Goal: Task Accomplishment & Management: Manage account settings

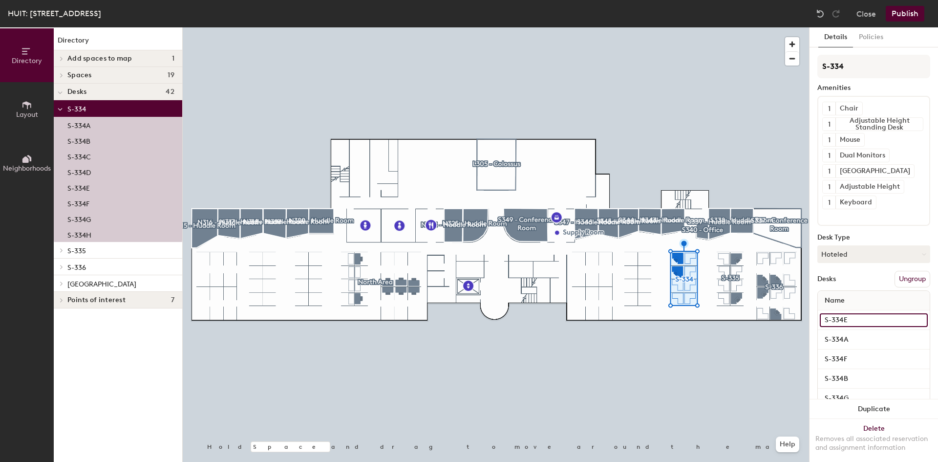
click at [856, 321] on input "S-334E" at bounding box center [874, 320] width 108 height 14
click at [850, 337] on input "S-334A" at bounding box center [874, 340] width 108 height 14
click at [848, 312] on div "S-334E" at bounding box center [874, 320] width 112 height 20
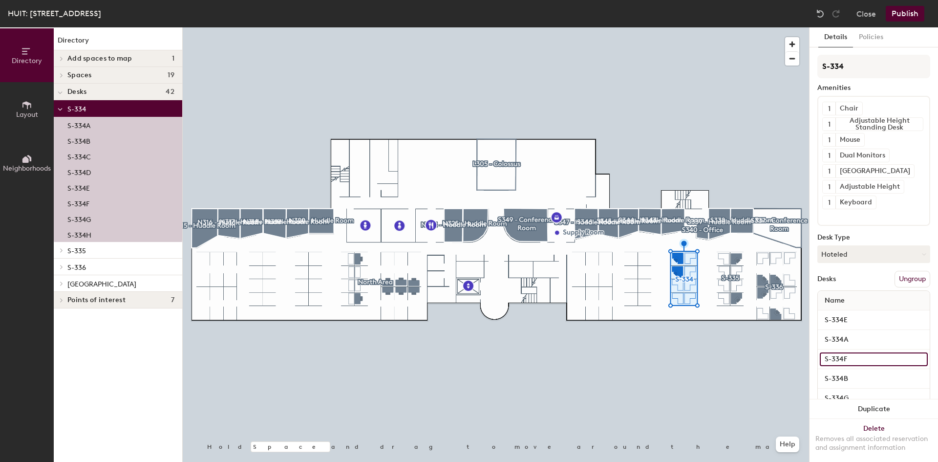
click at [847, 362] on input "S-334F" at bounding box center [874, 359] width 108 height 14
click at [846, 377] on input "S-334B" at bounding box center [874, 379] width 108 height 14
click at [851, 343] on input "S-334A" at bounding box center [874, 340] width 108 height 14
click at [848, 362] on input "S-334F" at bounding box center [874, 359] width 108 height 14
click at [874, 337] on input "S-334A" at bounding box center [874, 340] width 108 height 14
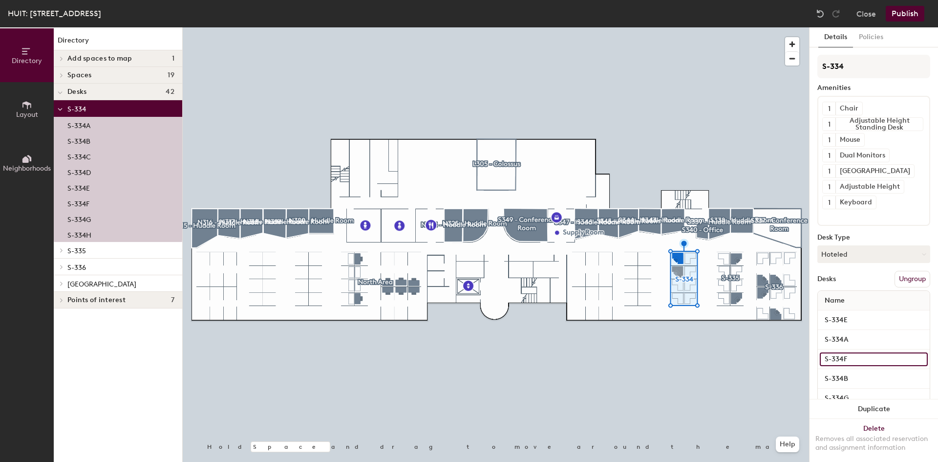
click at [912, 359] on input "S-334F" at bounding box center [874, 359] width 108 height 14
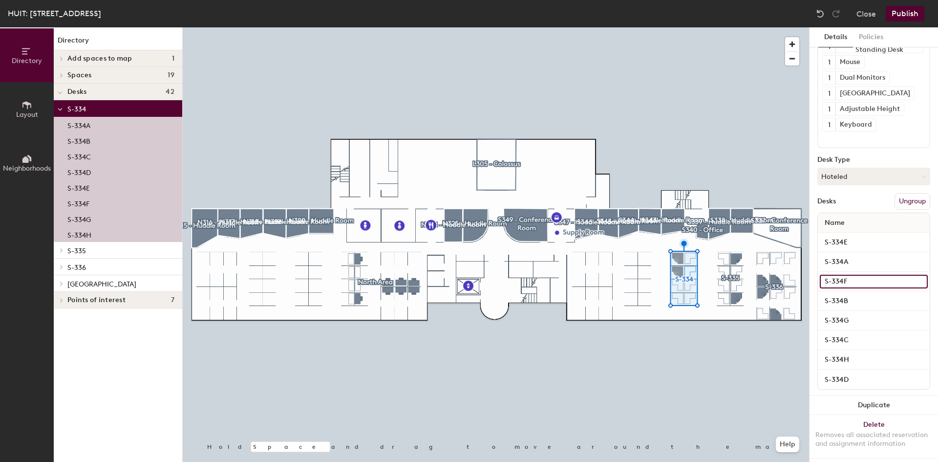
scroll to position [90, 0]
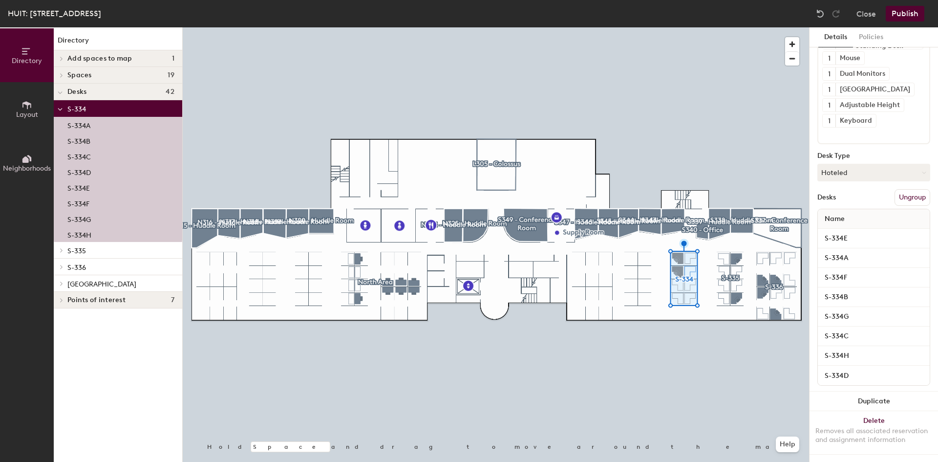
click at [907, 189] on button "Ungroup" at bounding box center [913, 197] width 36 height 17
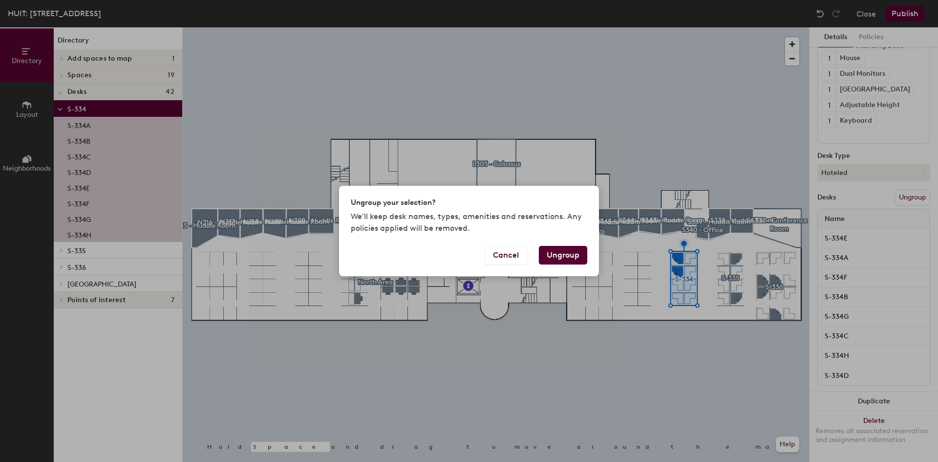
click at [563, 256] on button "Ungroup" at bounding box center [563, 255] width 48 height 19
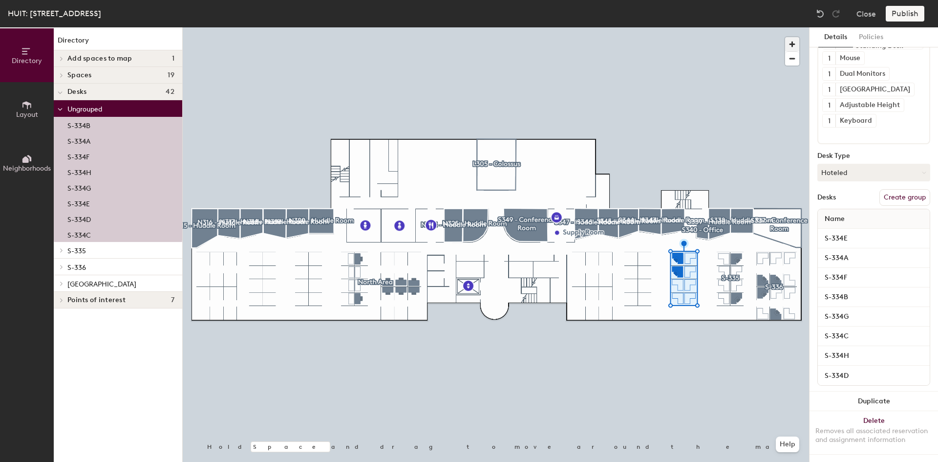
click at [799, 42] on span "button" at bounding box center [792, 44] width 14 height 14
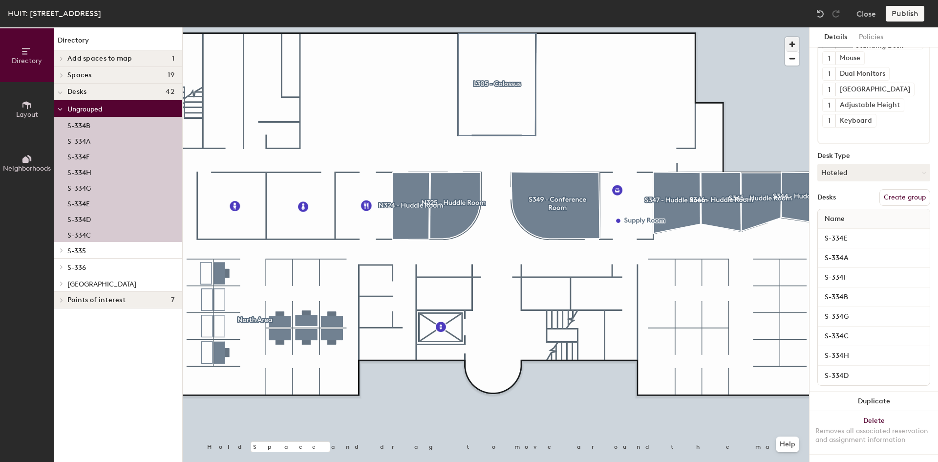
click at [532, 27] on div at bounding box center [496, 27] width 627 height 0
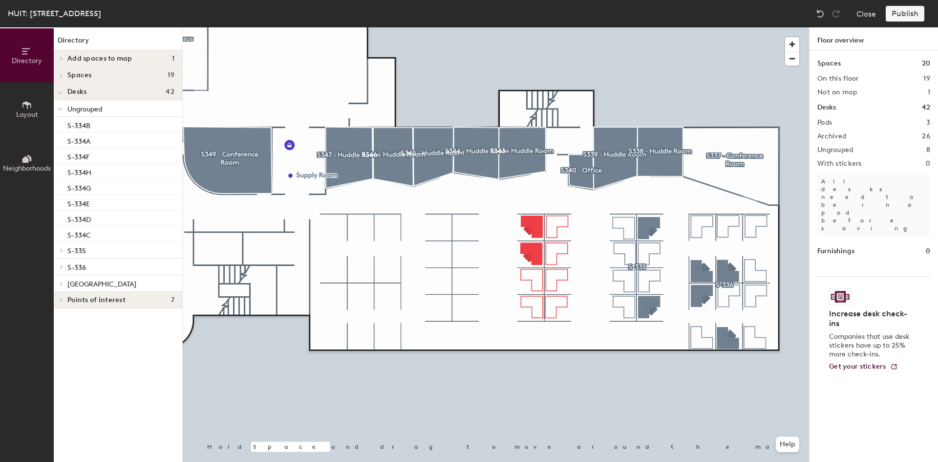
click at [555, 27] on div at bounding box center [496, 27] width 627 height 0
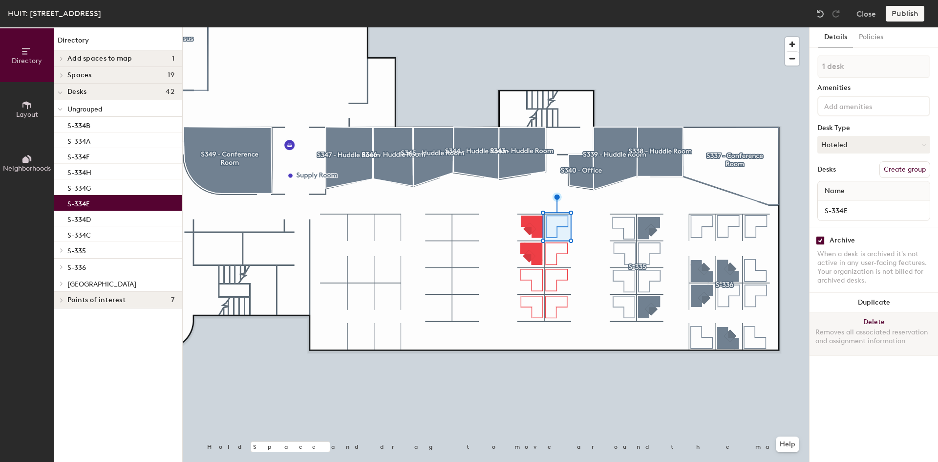
click at [871, 322] on button "Delete Removes all associated reservation and assignment information" at bounding box center [874, 333] width 129 height 43
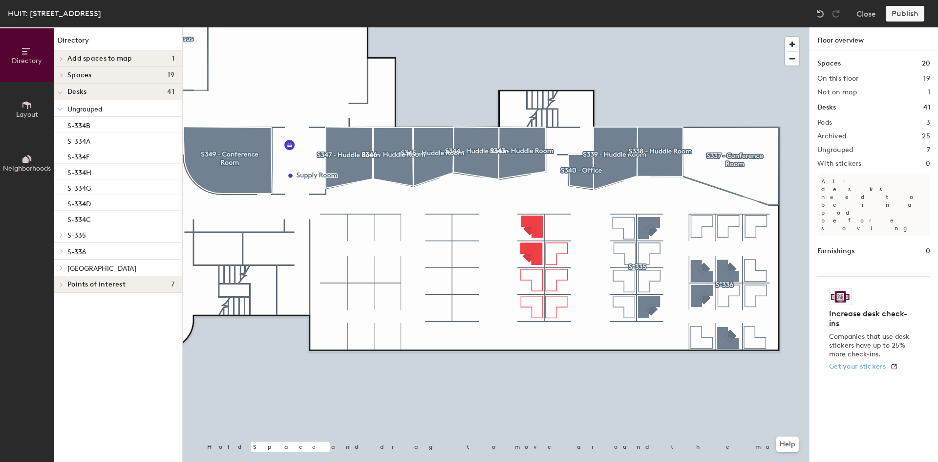
click at [564, 27] on div at bounding box center [496, 27] width 627 height 0
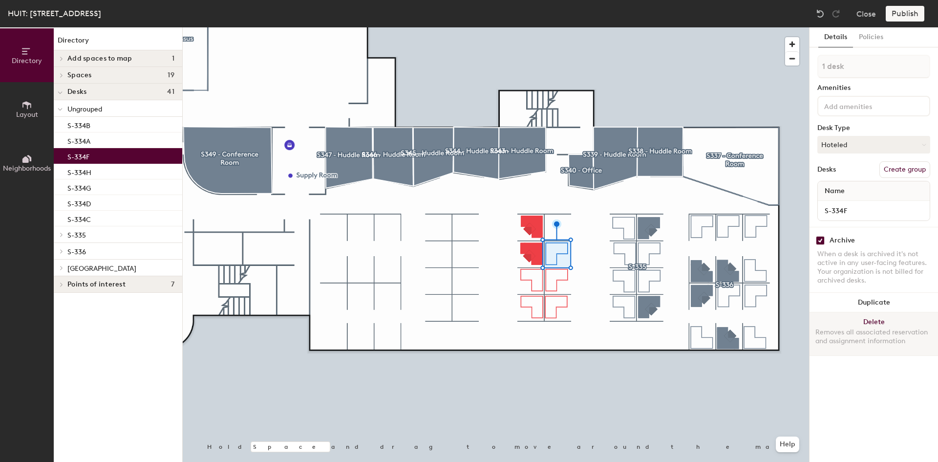
click at [876, 318] on button "Delete Removes all associated reservation and assignment information" at bounding box center [874, 333] width 129 height 43
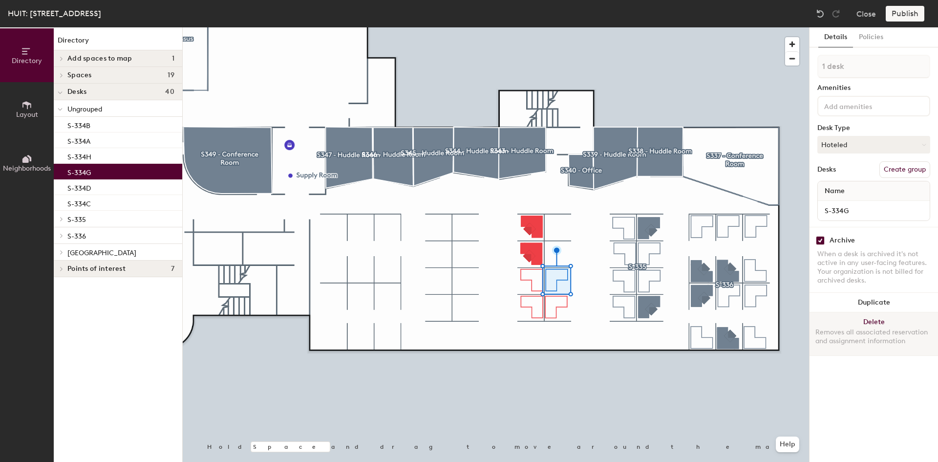
click at [872, 333] on div "Removes all associated reservation and assignment information" at bounding box center [874, 337] width 117 height 18
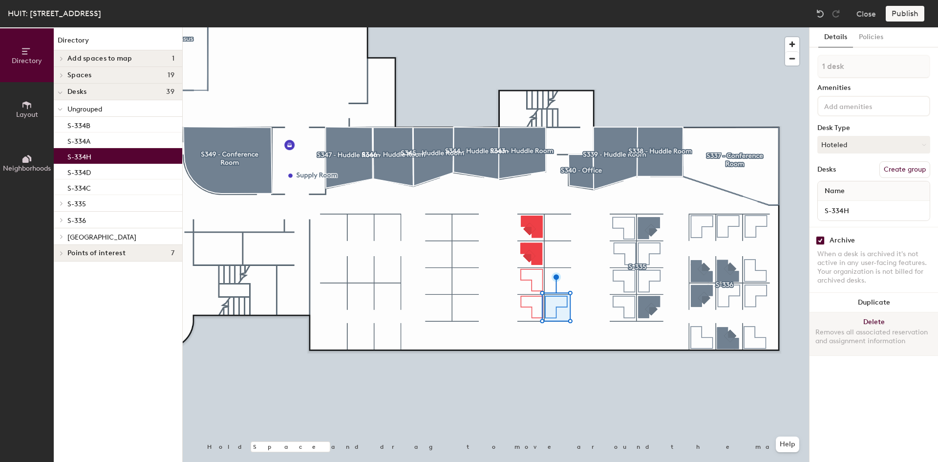
click at [855, 323] on button "Delete Removes all associated reservation and assignment information" at bounding box center [874, 333] width 129 height 43
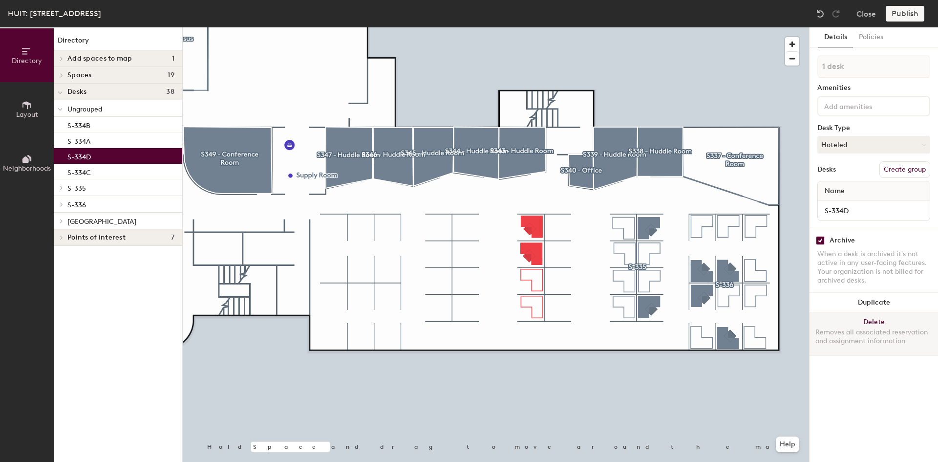
click at [872, 331] on div "Removes all associated reservation and assignment information" at bounding box center [874, 337] width 117 height 18
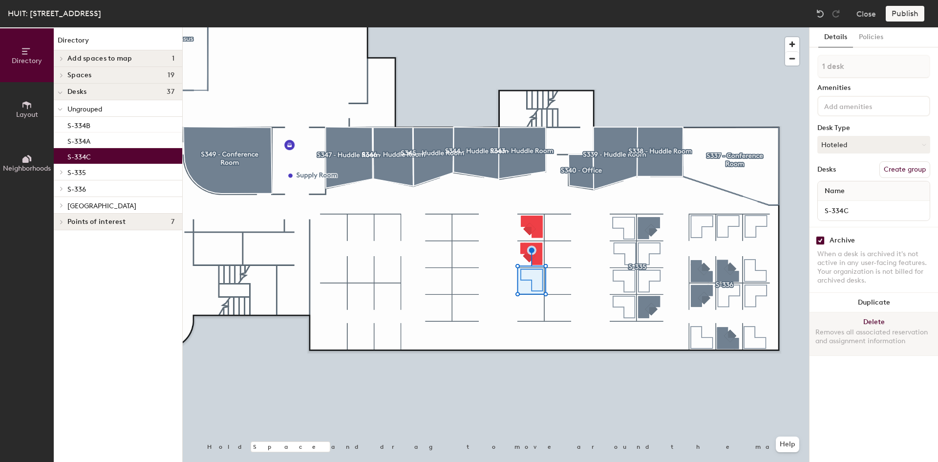
click at [877, 326] on button "Delete Removes all associated reservation and assignment information" at bounding box center [874, 333] width 129 height 43
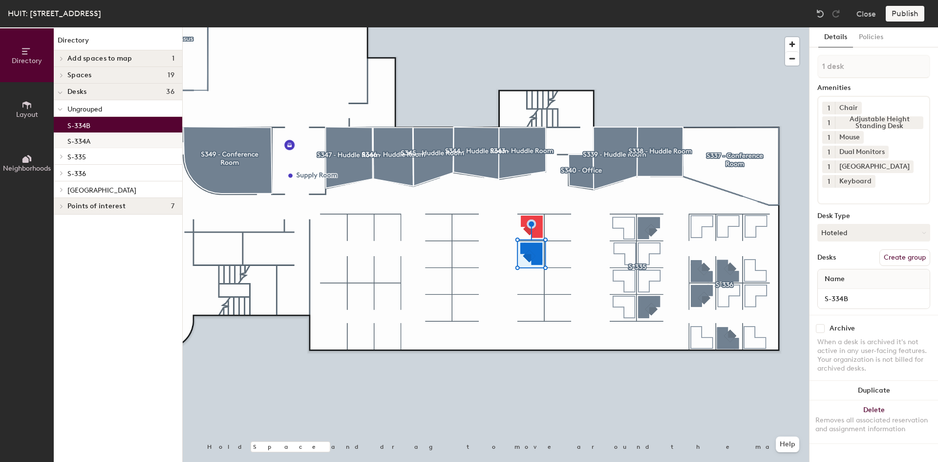
click at [139, 145] on div "S-334A" at bounding box center [118, 140] width 129 height 16
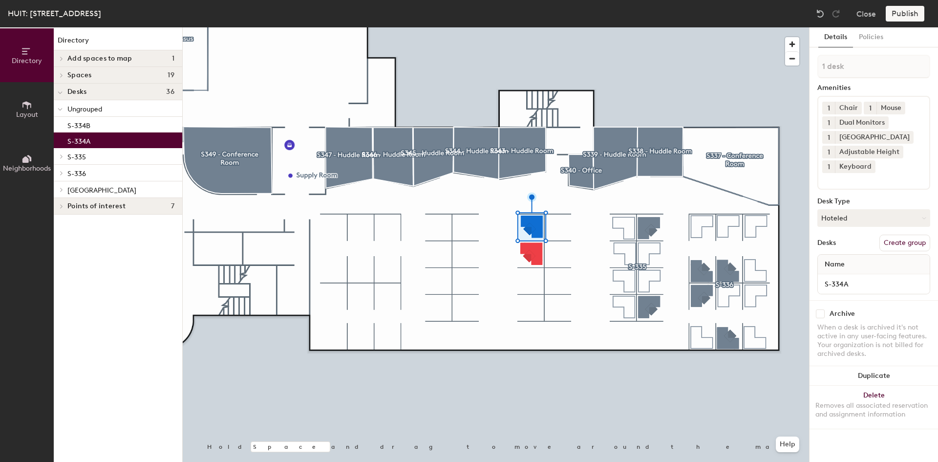
click at [128, 164] on div "S-335" at bounding box center [118, 156] width 129 height 17
click at [125, 153] on p "S-335" at bounding box center [120, 156] width 107 height 13
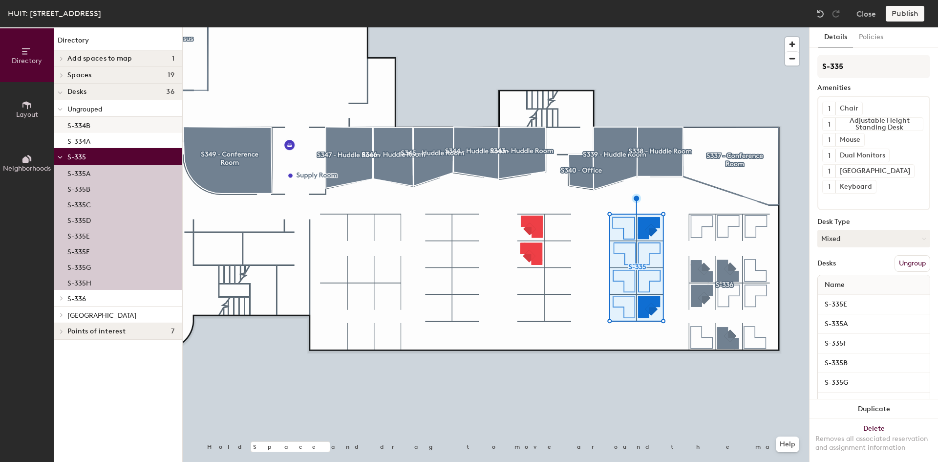
click at [104, 122] on div "S-334B" at bounding box center [118, 125] width 129 height 16
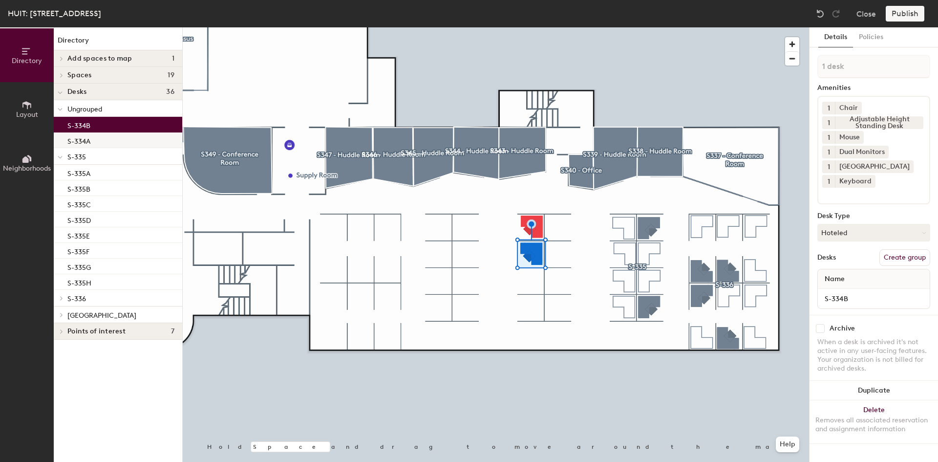
click at [102, 142] on div "S-334A" at bounding box center [118, 140] width 129 height 16
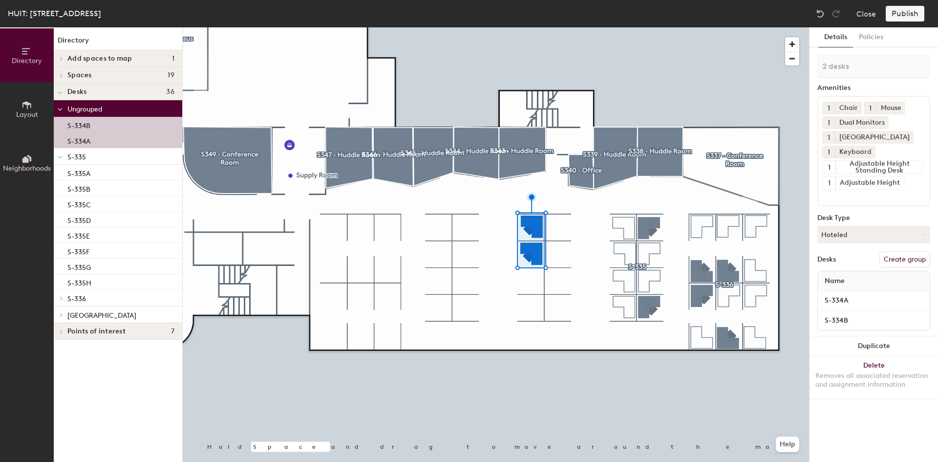
click at [910, 260] on button "Create group" at bounding box center [905, 259] width 51 height 17
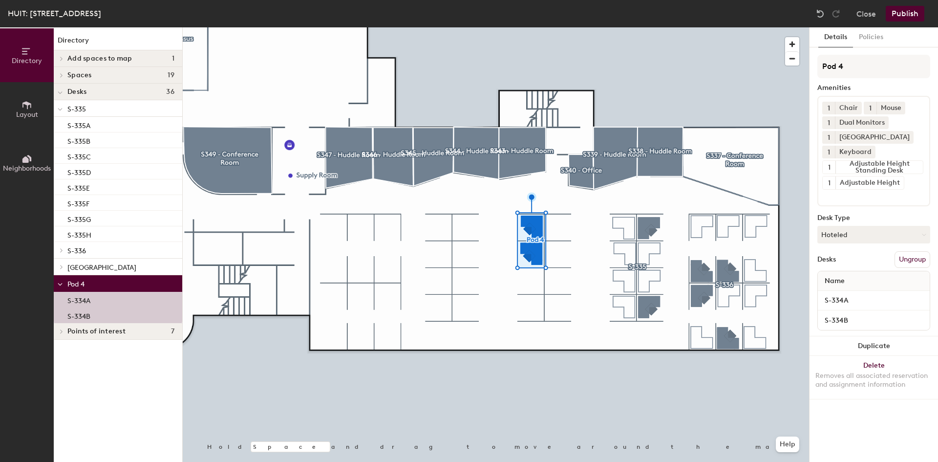
drag, startPoint x: 860, startPoint y: 61, endPoint x: 810, endPoint y: 69, distance: 50.1
click at [810, 69] on div "Details Policies Pod 4 Amenities 1 Chair 1 Mouse 1 Dual Monitors 1 Docking Stat…" at bounding box center [874, 244] width 129 height 434
type input "S-334"
click at [875, 260] on div "Desks Ungroup" at bounding box center [874, 259] width 113 height 17
click at [868, 232] on button "Hoteled" at bounding box center [874, 235] width 113 height 18
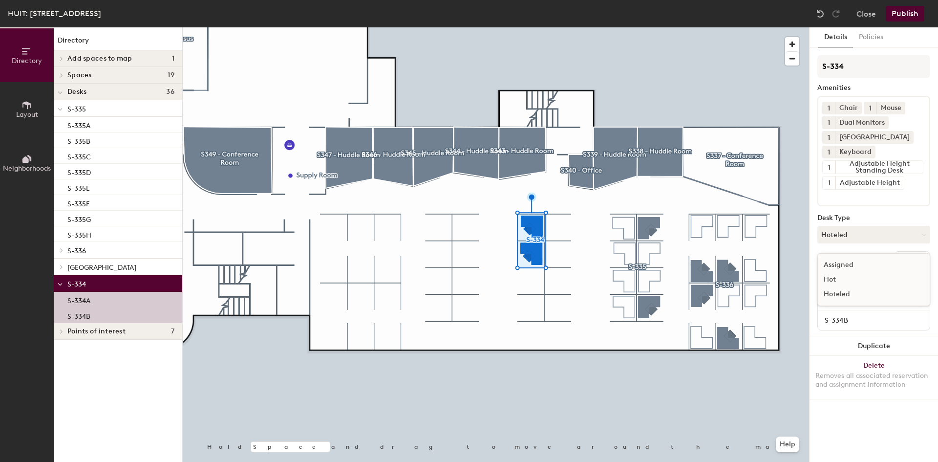
click at [846, 293] on div "Hoteled" at bounding box center [867, 294] width 98 height 15
click at [898, 180] on icon at bounding box center [898, 182] width 7 height 7
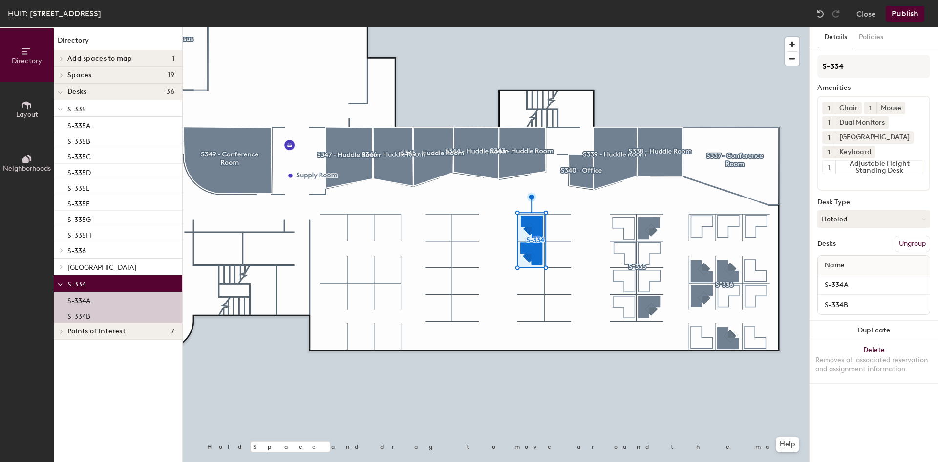
click at [854, 184] on input at bounding box center [867, 180] width 88 height 12
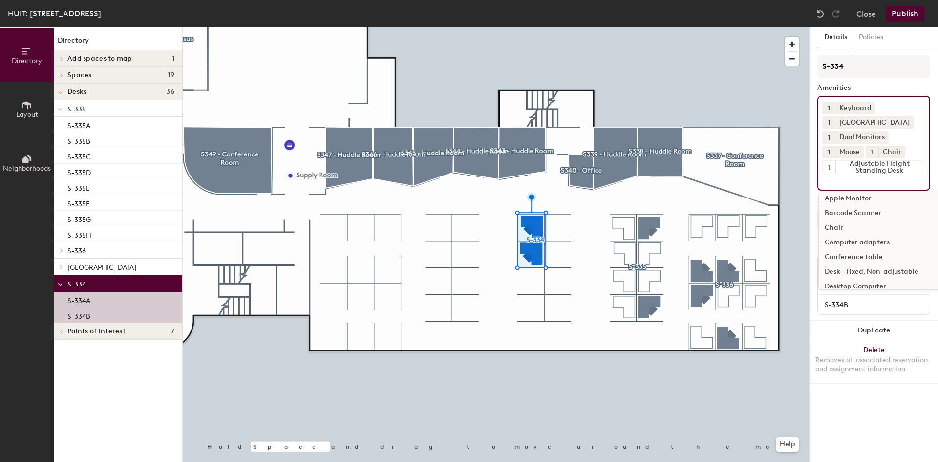
scroll to position [293, 0]
click at [850, 200] on div "Chair" at bounding box center [929, 203] width 221 height 15
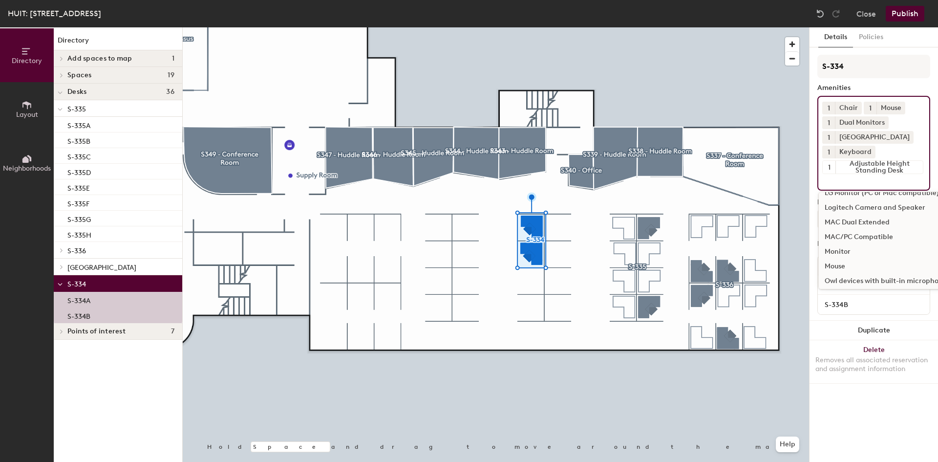
scroll to position [538, 0]
click at [859, 253] on div "Mouse" at bounding box center [929, 252] width 221 height 15
click at [838, 252] on div "Mouse" at bounding box center [929, 252] width 221 height 15
click at [850, 402] on div "Details Policies S-334 Amenities 1 Chair 1 Mouse 1 Dual Monitors 1 Docking Stat…" at bounding box center [874, 244] width 129 height 434
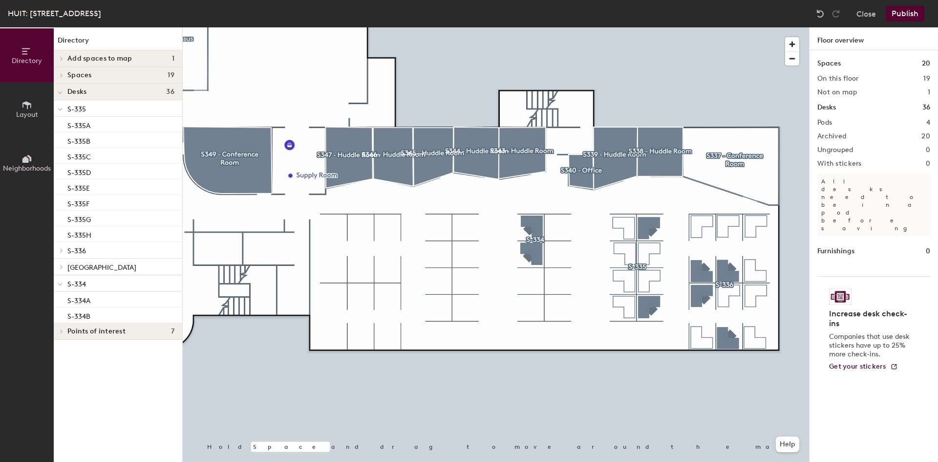
click at [56, 282] on div at bounding box center [60, 283] width 13 height 16
click at [63, 263] on div at bounding box center [60, 267] width 13 height 16
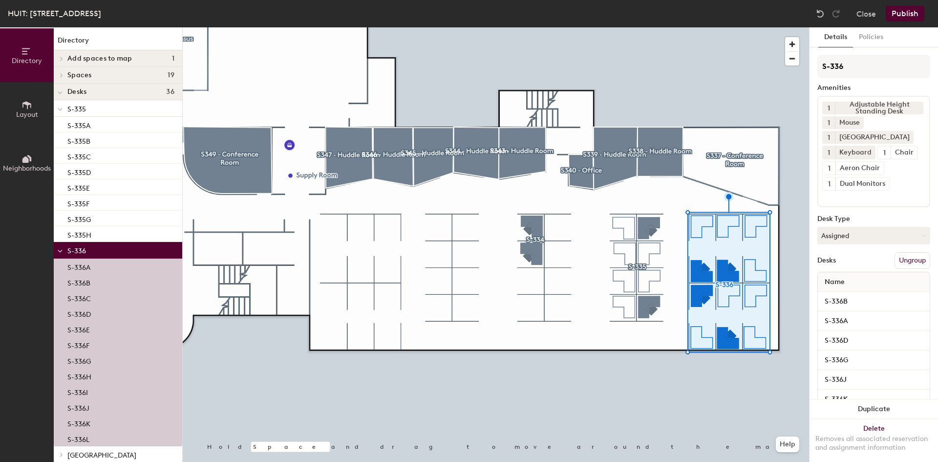
click at [906, 262] on button "Ungroup" at bounding box center [913, 260] width 36 height 17
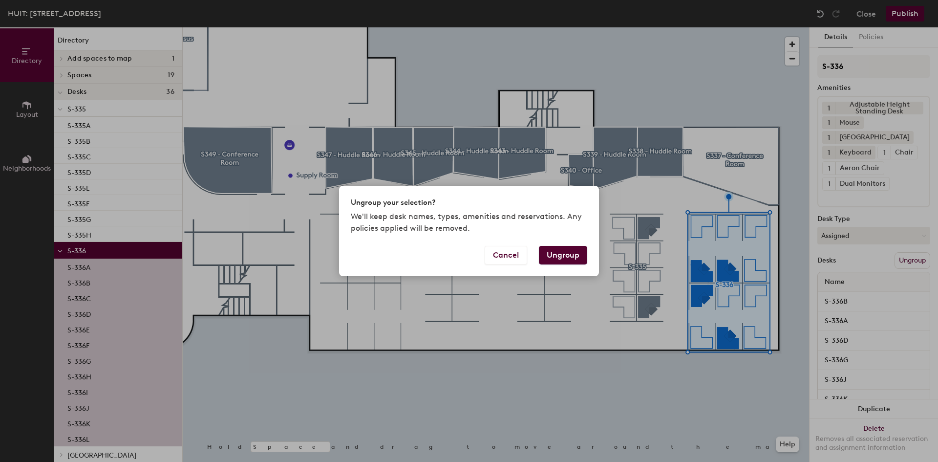
click at [559, 258] on button "Ungroup" at bounding box center [563, 255] width 48 height 19
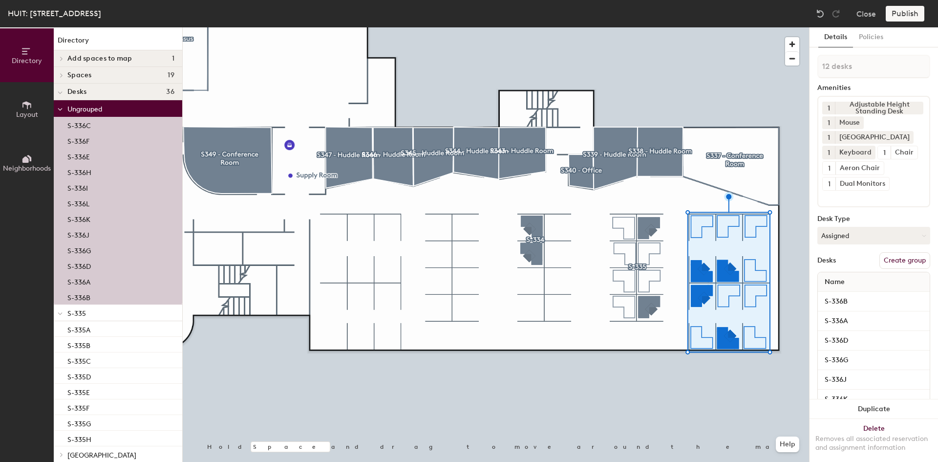
type input "1 desk"
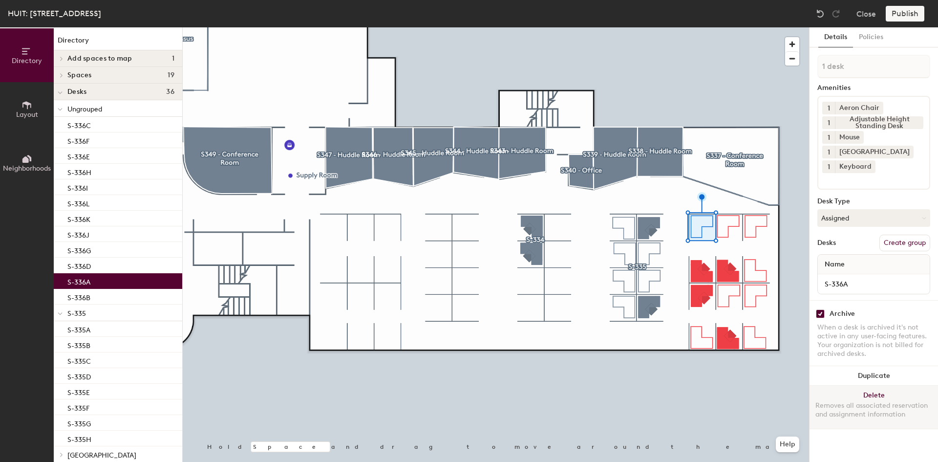
click at [871, 397] on button "Delete Removes all associated reservation and assignment information" at bounding box center [874, 407] width 129 height 43
click at [857, 398] on button "Delete Removes all associated reservation and assignment information" at bounding box center [874, 407] width 129 height 43
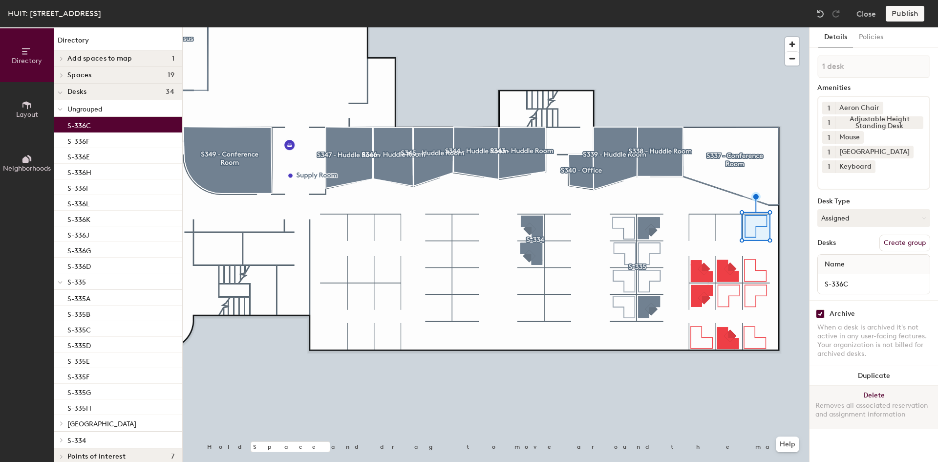
click at [859, 401] on button "Delete Removes all associated reservation and assignment information" at bounding box center [874, 407] width 129 height 43
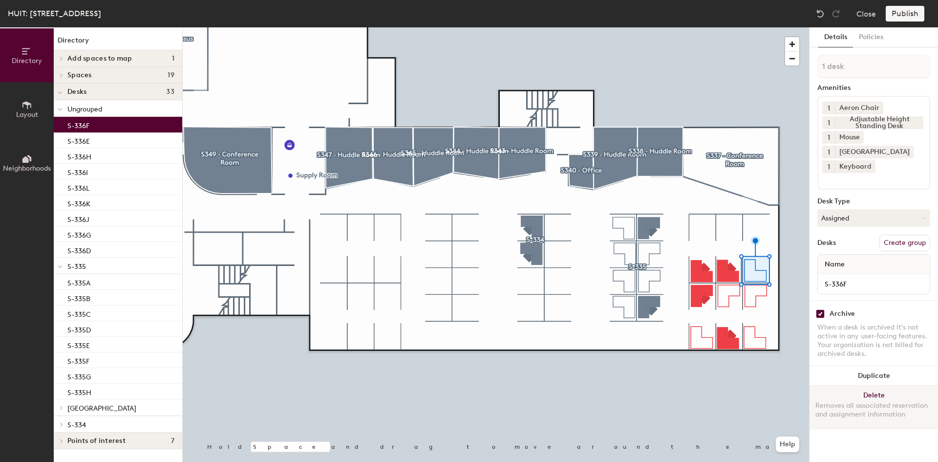
click at [846, 399] on button "Delete Removes all associated reservation and assignment information" at bounding box center [874, 407] width 129 height 43
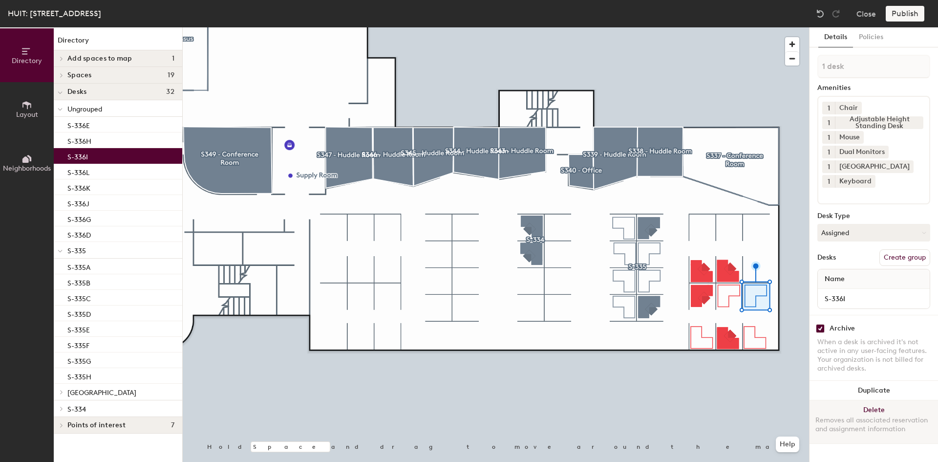
click at [840, 411] on button "Delete Removes all associated reservation and assignment information" at bounding box center [874, 421] width 129 height 43
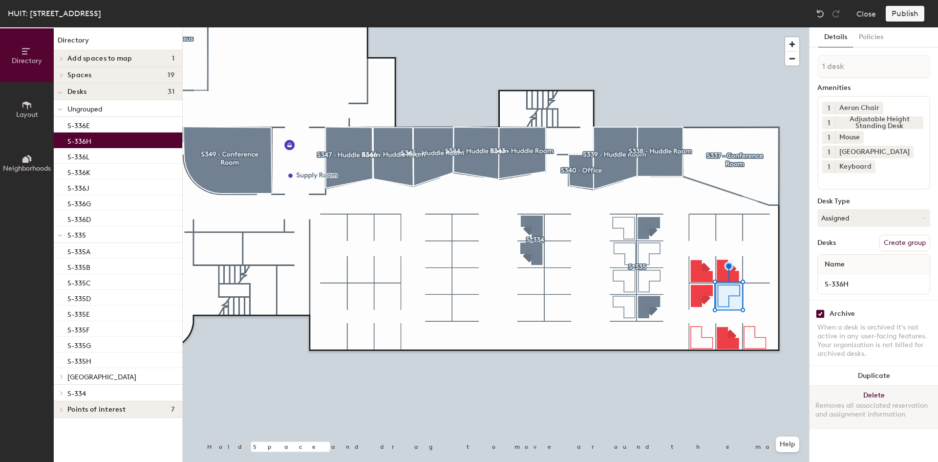
click at [859, 412] on div "Removes all associated reservation and assignment information" at bounding box center [874, 410] width 117 height 18
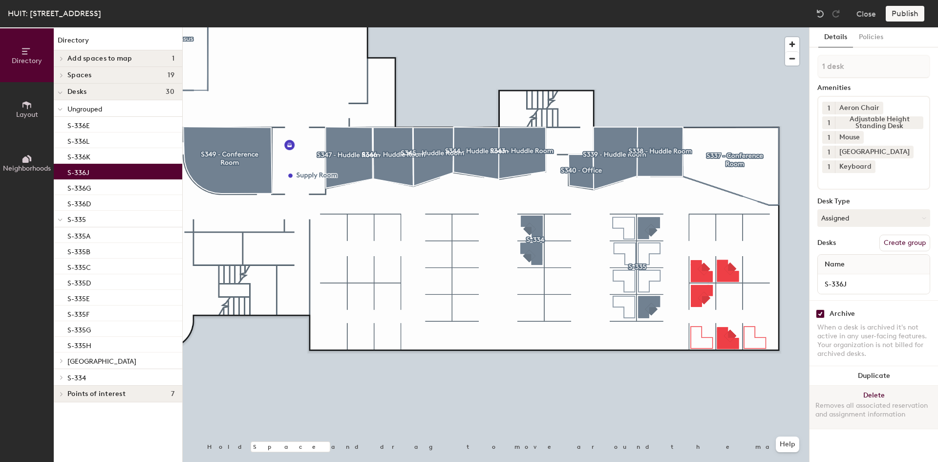
click at [860, 394] on button "Delete Removes all associated reservation and assignment information" at bounding box center [874, 407] width 129 height 43
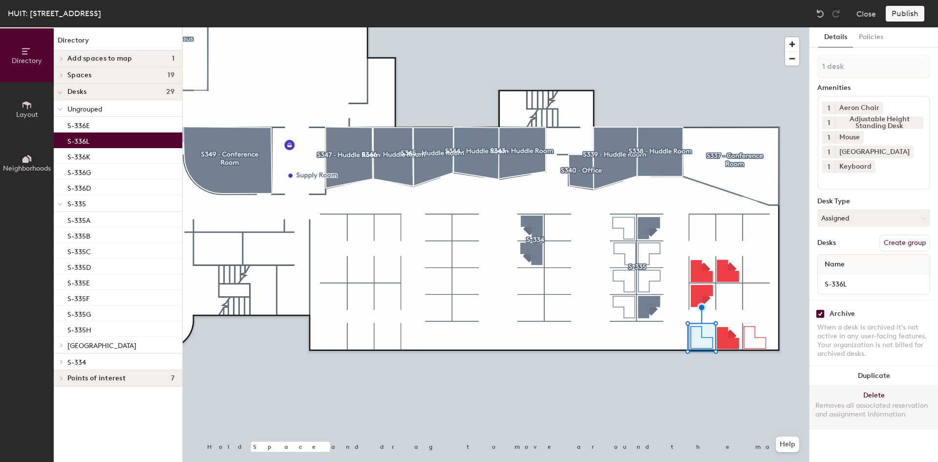
click at [847, 403] on div "Removes all associated reservation and assignment information" at bounding box center [874, 410] width 117 height 18
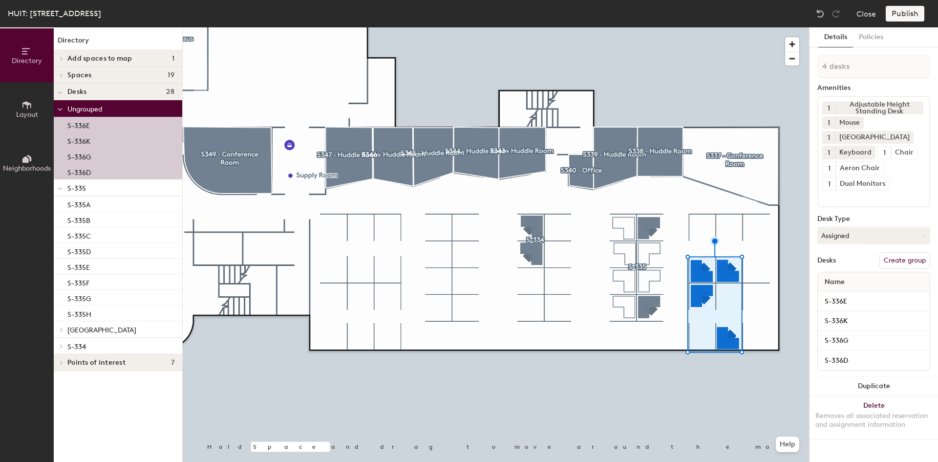
click at [906, 261] on button "Create group" at bounding box center [905, 260] width 51 height 17
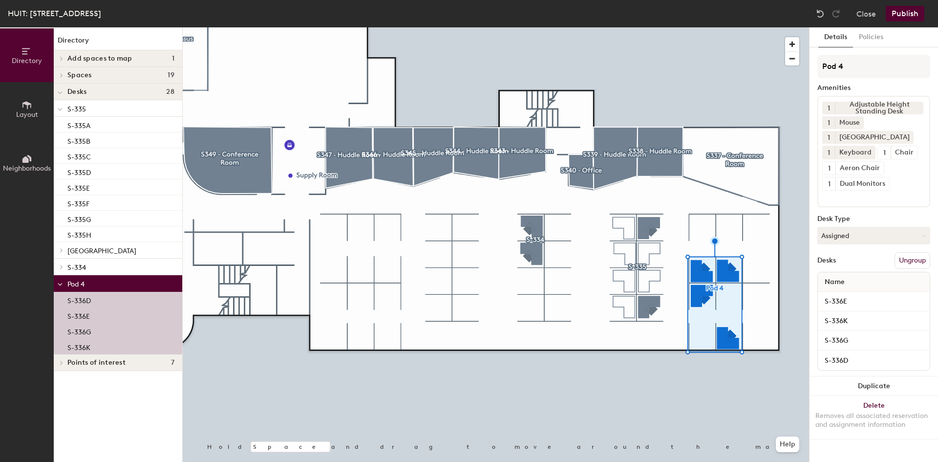
drag, startPoint x: 852, startPoint y: 69, endPoint x: 816, endPoint y: 71, distance: 35.7
click at [816, 71] on div "Details Policies Pod 4 Amenities 1 Adjustable Height Standing Desk 1 Mouse 1 Do…" at bounding box center [874, 244] width 129 height 434
type input "S-336"
click at [878, 167] on icon at bounding box center [879, 168] width 4 height 4
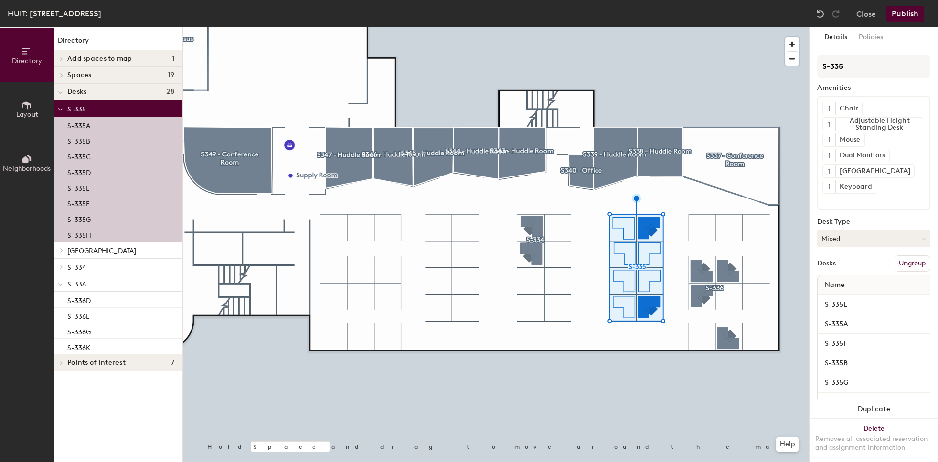
click at [904, 260] on button "Ungroup" at bounding box center [913, 263] width 36 height 17
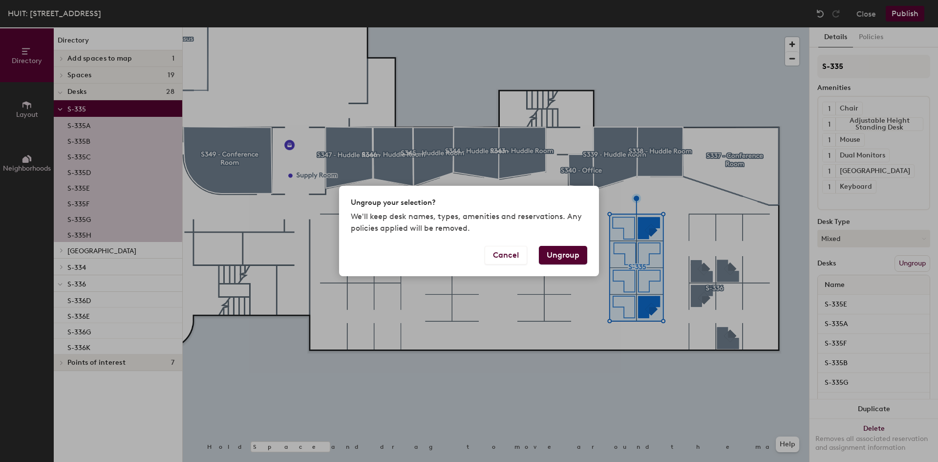
click at [569, 259] on button "Ungroup" at bounding box center [563, 255] width 48 height 19
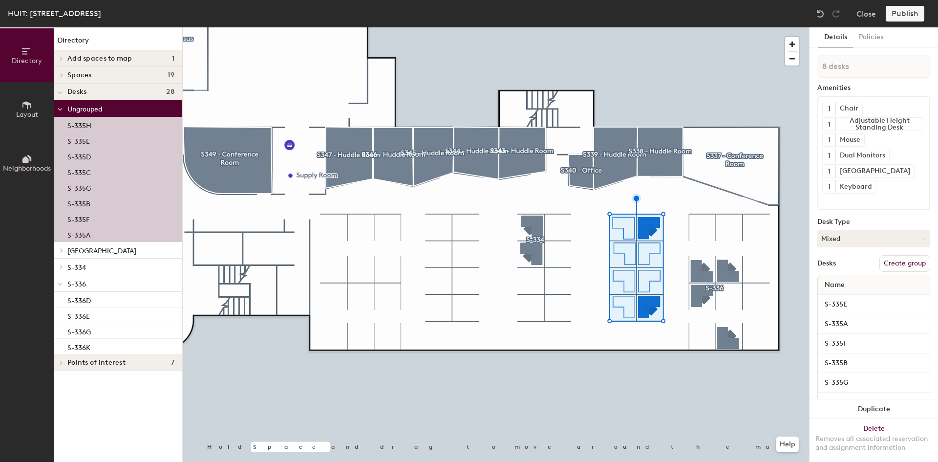
type input "1 desk"
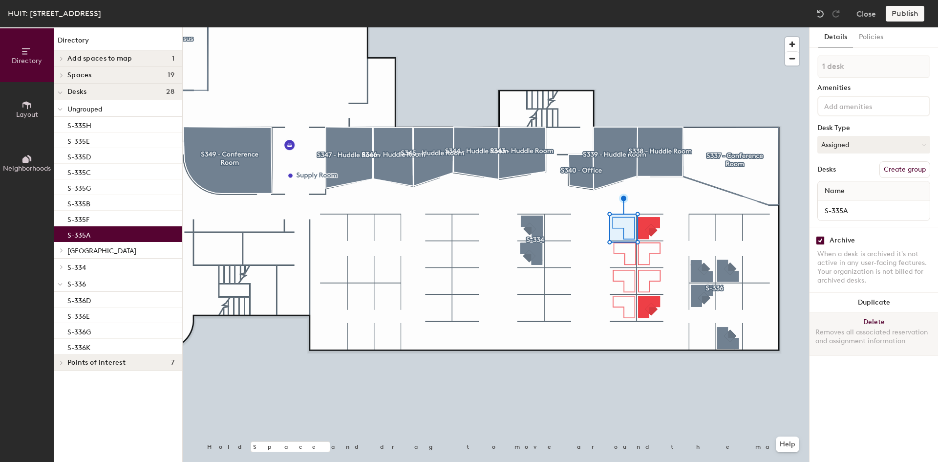
click at [857, 327] on button "Delete Removes all associated reservation and assignment information" at bounding box center [874, 333] width 129 height 43
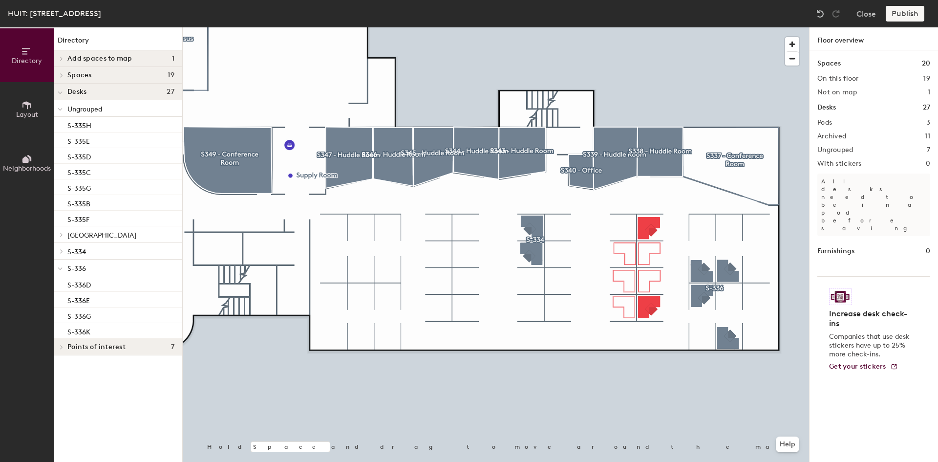
click at [636, 27] on div at bounding box center [496, 27] width 627 height 0
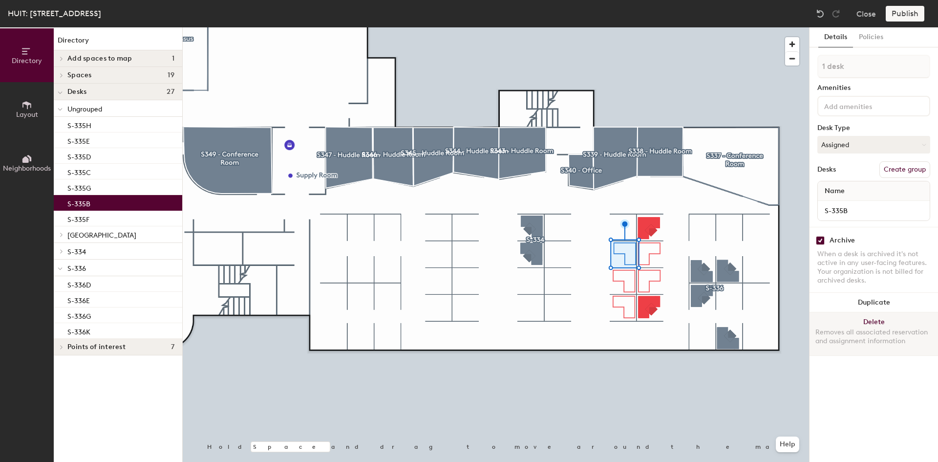
click at [838, 322] on button "Delete Removes all associated reservation and assignment information" at bounding box center [874, 333] width 129 height 43
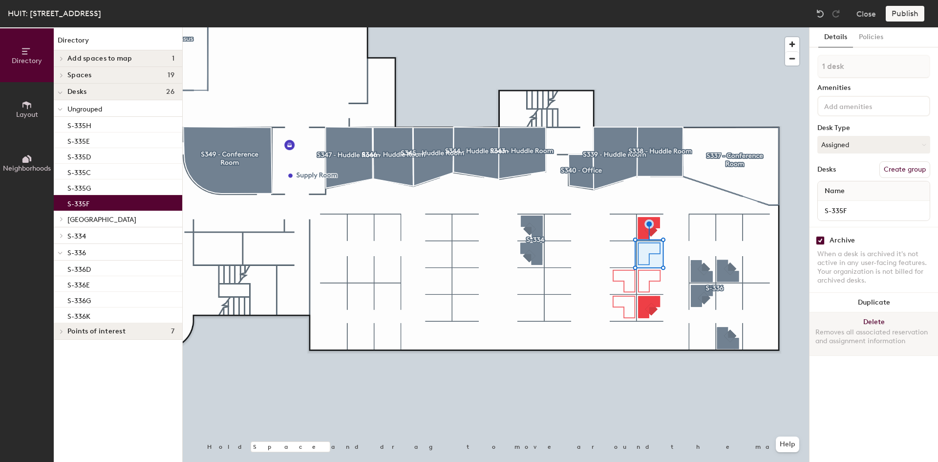
click at [833, 329] on div "Removes all associated reservation and assignment information" at bounding box center [874, 337] width 117 height 18
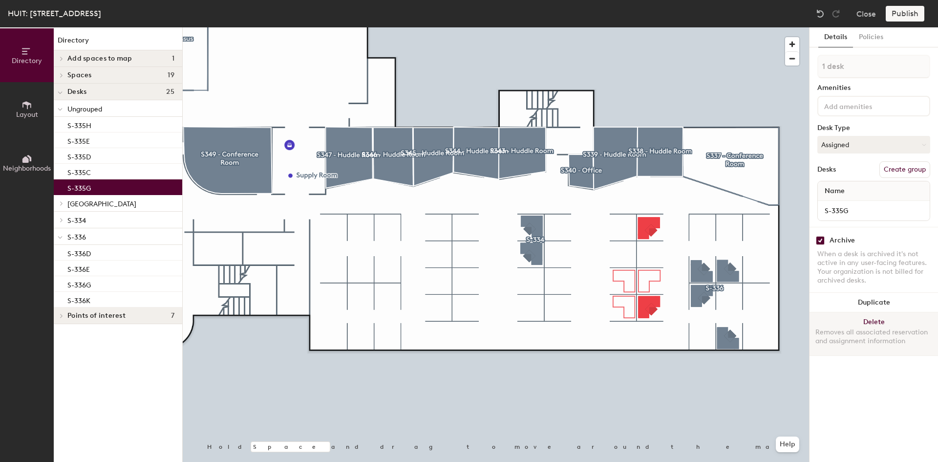
click at [845, 337] on div "Removes all associated reservation and assignment information" at bounding box center [874, 337] width 117 height 18
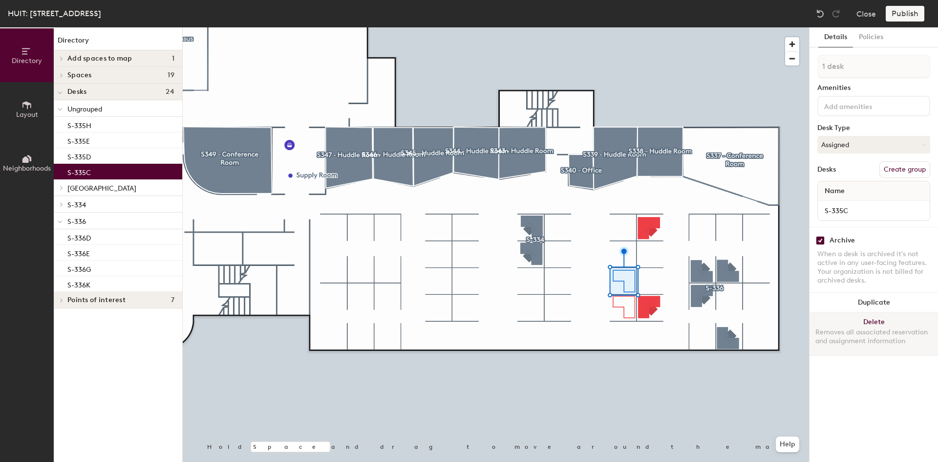
click at [845, 331] on div "Removes all associated reservation and assignment information" at bounding box center [874, 337] width 117 height 18
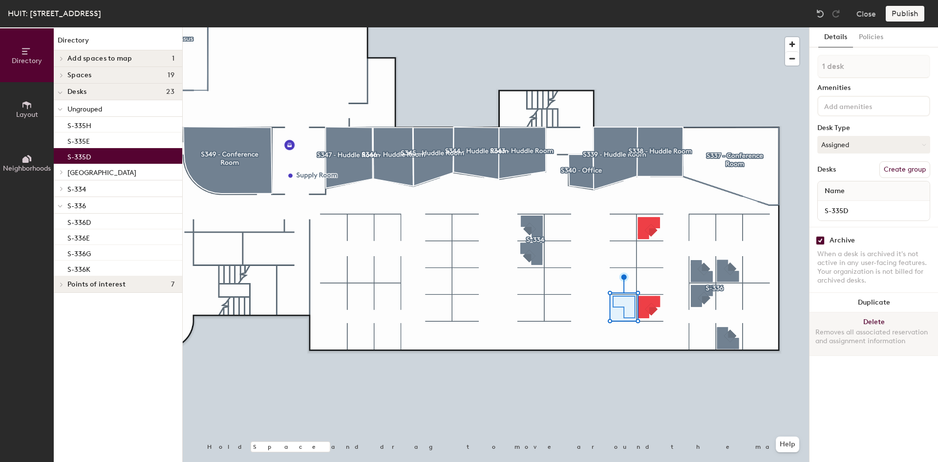
click at [880, 332] on div "Removes all associated reservation and assignment information" at bounding box center [874, 337] width 117 height 18
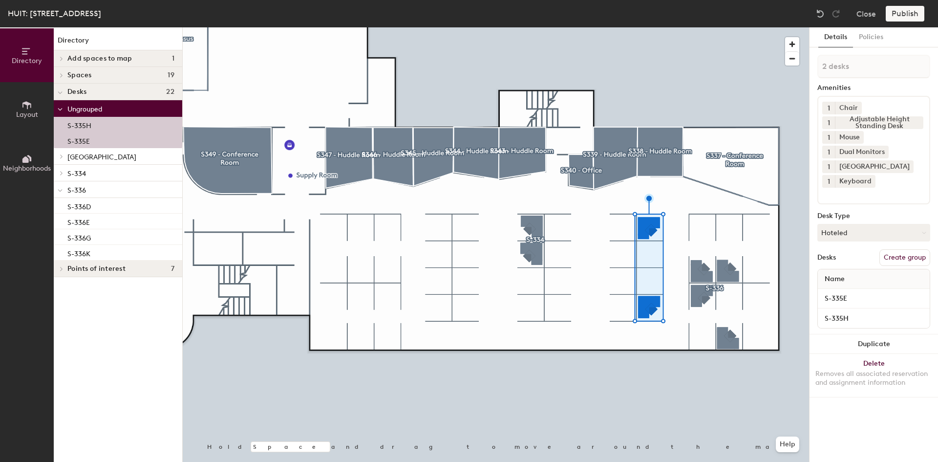
click at [895, 256] on button "Create group" at bounding box center [905, 257] width 51 height 17
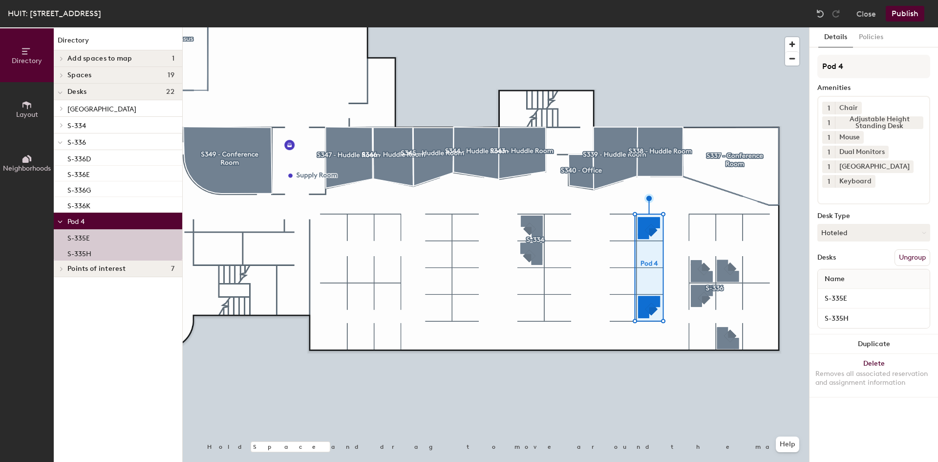
drag, startPoint x: 856, startPoint y: 66, endPoint x: 817, endPoint y: 72, distance: 39.5
click at [817, 72] on div "Details Policies Pod 4 Amenities 1 Chair 1 Adjustable Height Standing Desk 1 Mo…" at bounding box center [874, 244] width 129 height 434
type input "S-335"
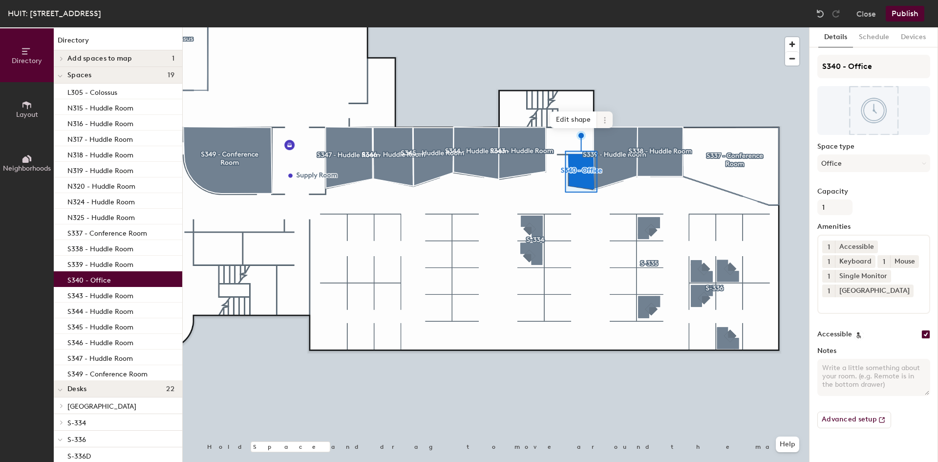
click at [607, 122] on icon at bounding box center [605, 120] width 8 height 8
click at [469, 27] on div at bounding box center [496, 27] width 627 height 0
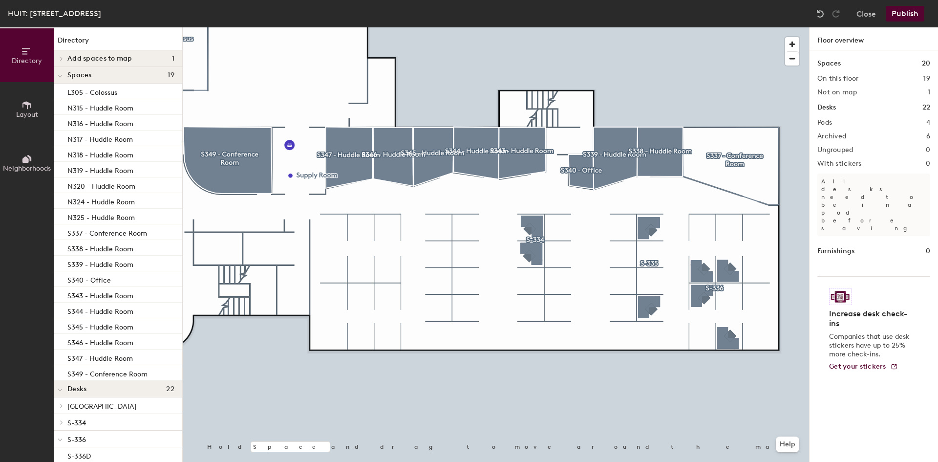
click at [901, 12] on button "Publish" at bounding box center [905, 14] width 39 height 16
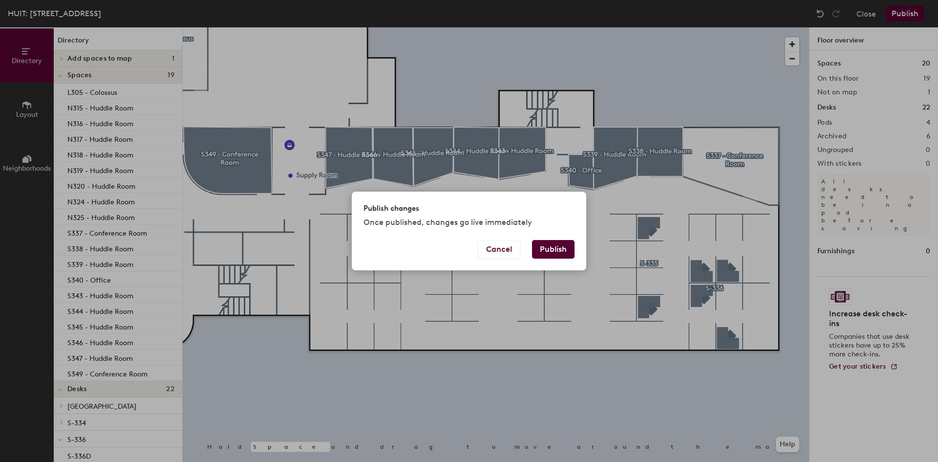
click at [549, 249] on button "Publish" at bounding box center [553, 249] width 43 height 19
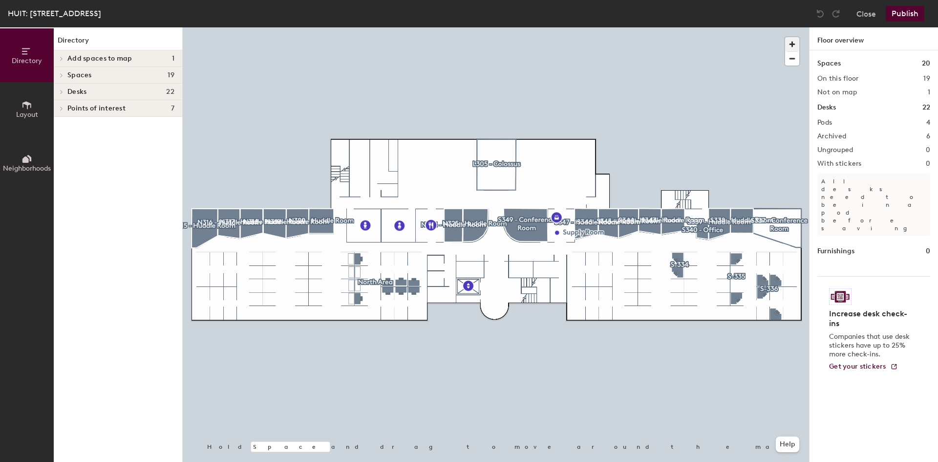
click at [789, 41] on span "button" at bounding box center [792, 44] width 14 height 14
click at [791, 42] on span "button" at bounding box center [792, 44] width 14 height 14
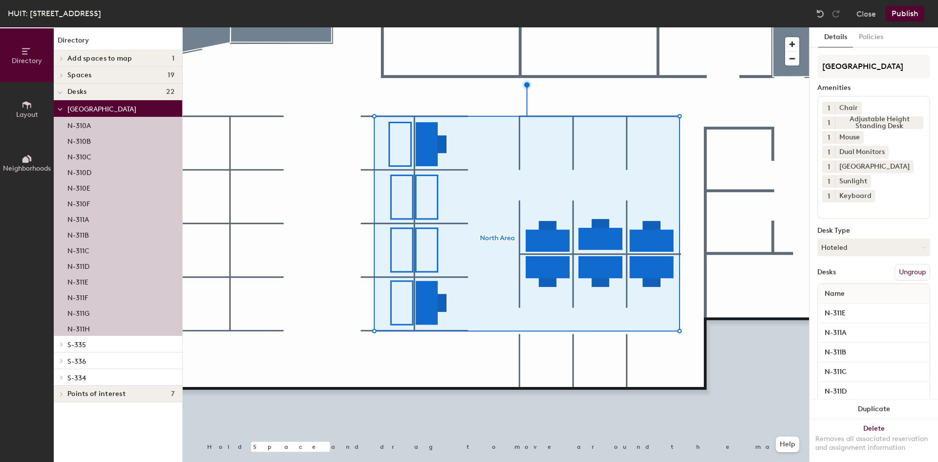
click at [907, 270] on button "Ungroup" at bounding box center [913, 272] width 36 height 17
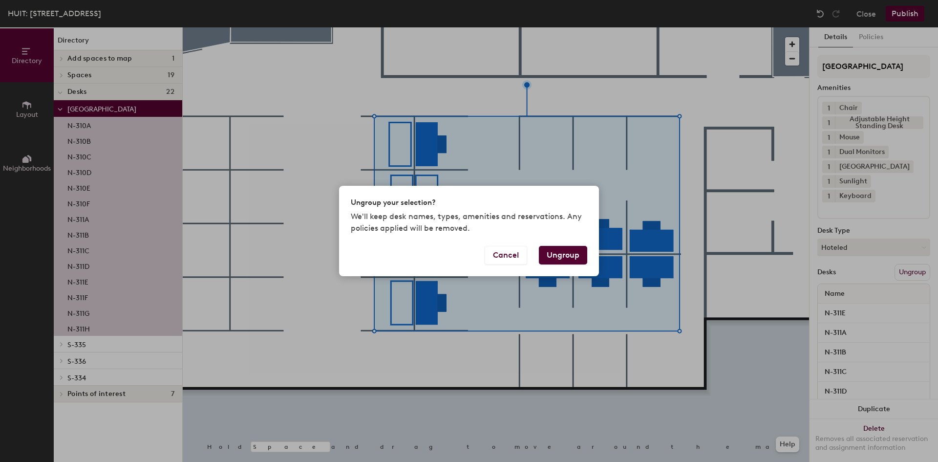
click at [565, 259] on button "Ungroup" at bounding box center [563, 255] width 48 height 19
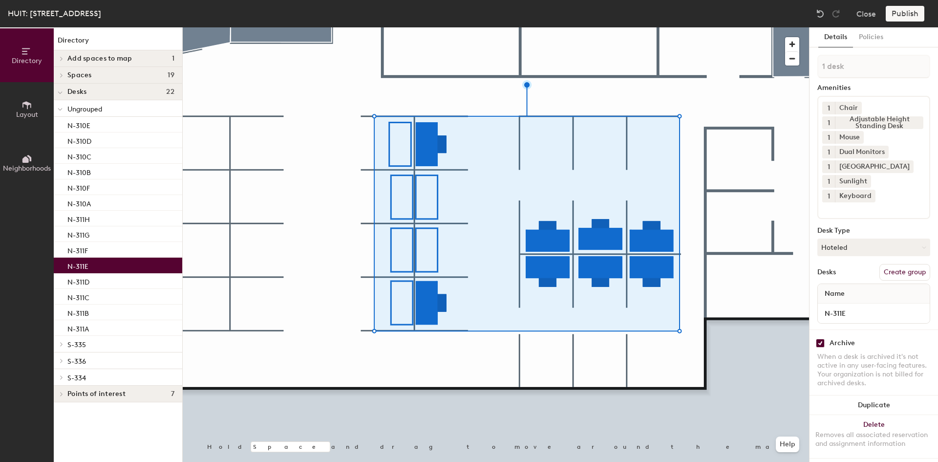
type input "1 desk"
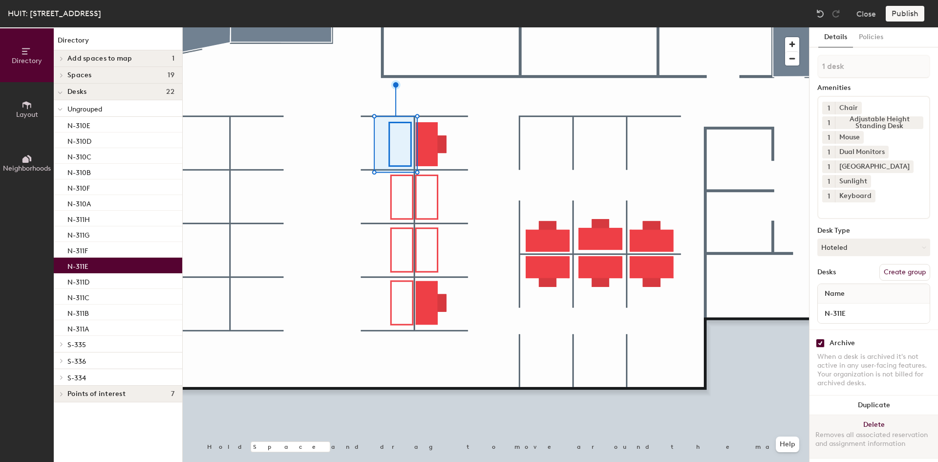
click at [855, 431] on div "Removes all associated reservation and assignment information" at bounding box center [874, 440] width 117 height 18
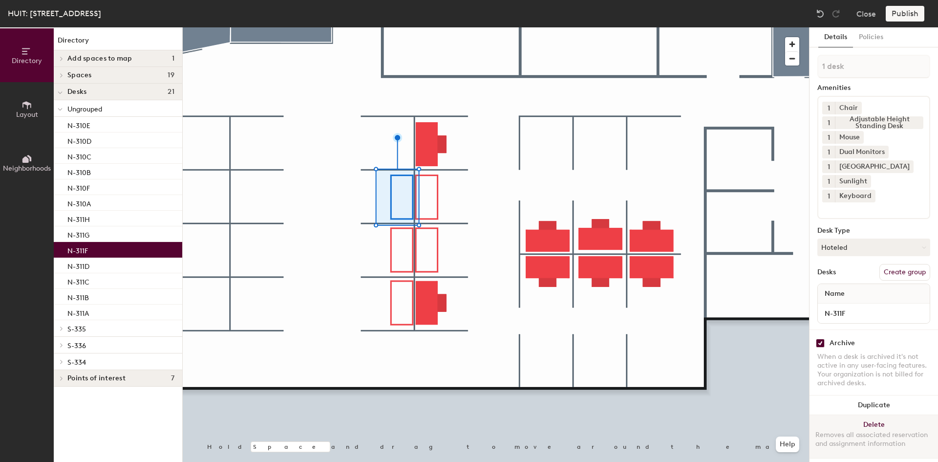
click at [849, 442] on div "Removes all associated reservation and assignment information" at bounding box center [874, 440] width 117 height 18
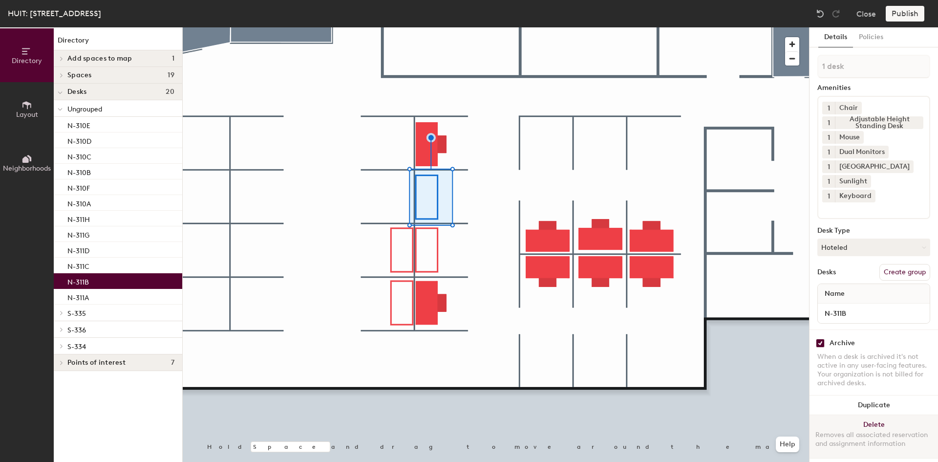
click at [849, 431] on div "Removes all associated reservation and assignment information" at bounding box center [874, 440] width 117 height 18
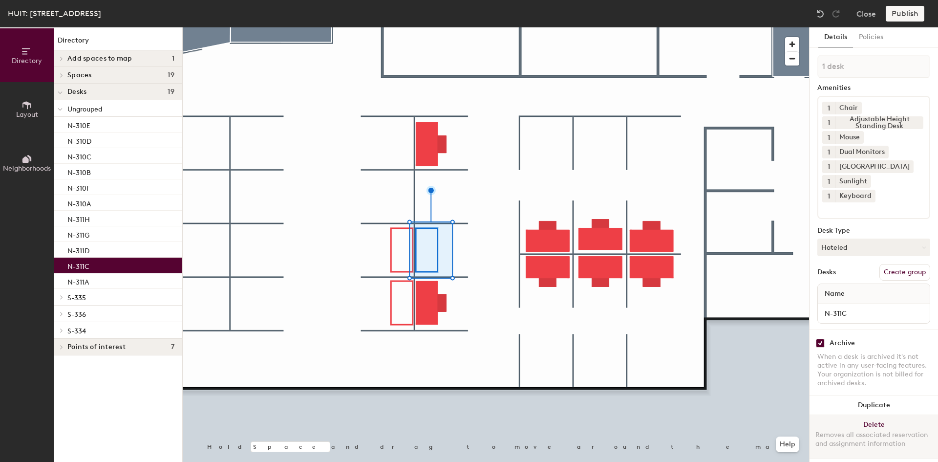
click at [871, 422] on button "Delete Removes all associated reservation and assignment information" at bounding box center [874, 436] width 129 height 43
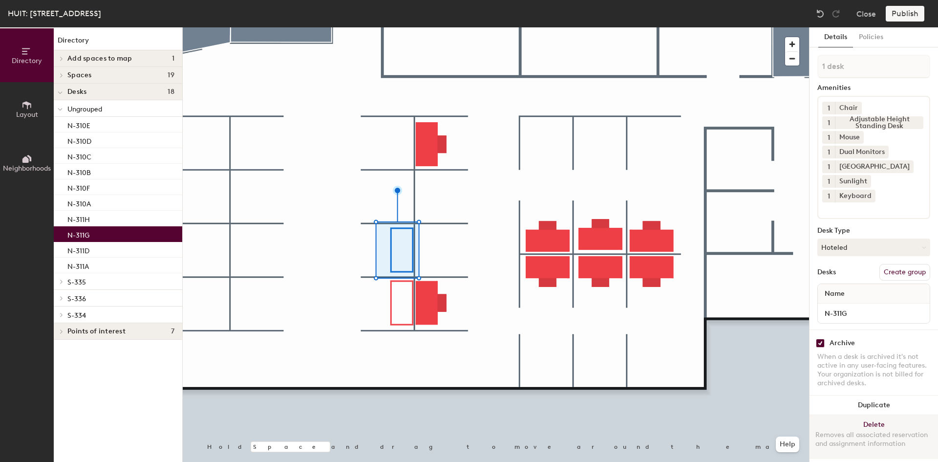
click at [865, 424] on button "Delete Removes all associated reservation and assignment information" at bounding box center [874, 436] width 129 height 43
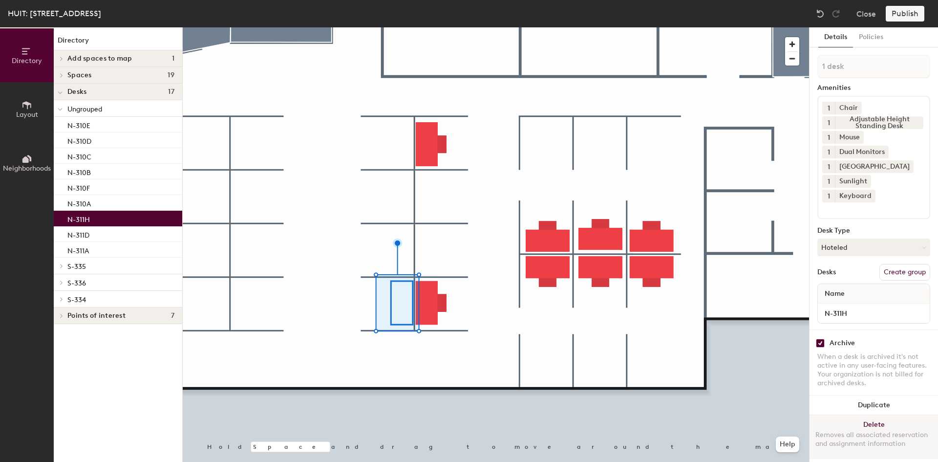
click at [900, 422] on button "Delete Removes all associated reservation and assignment information" at bounding box center [874, 436] width 129 height 43
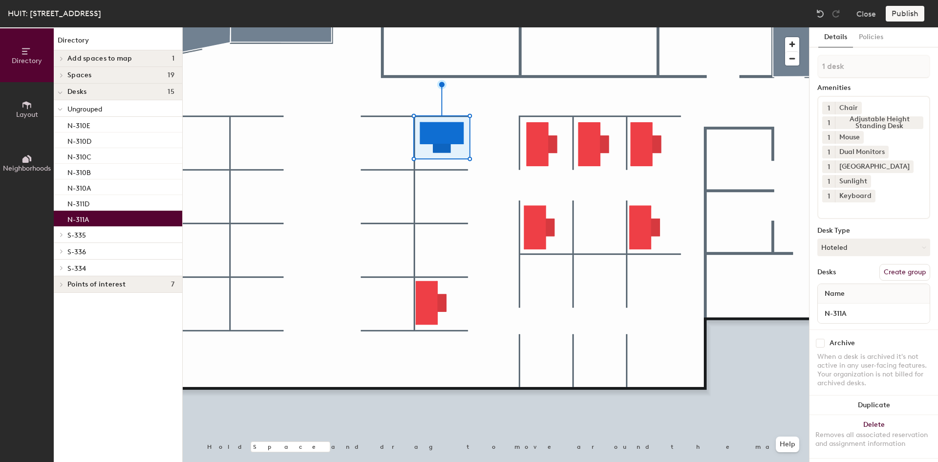
click at [431, 27] on div at bounding box center [496, 27] width 627 height 0
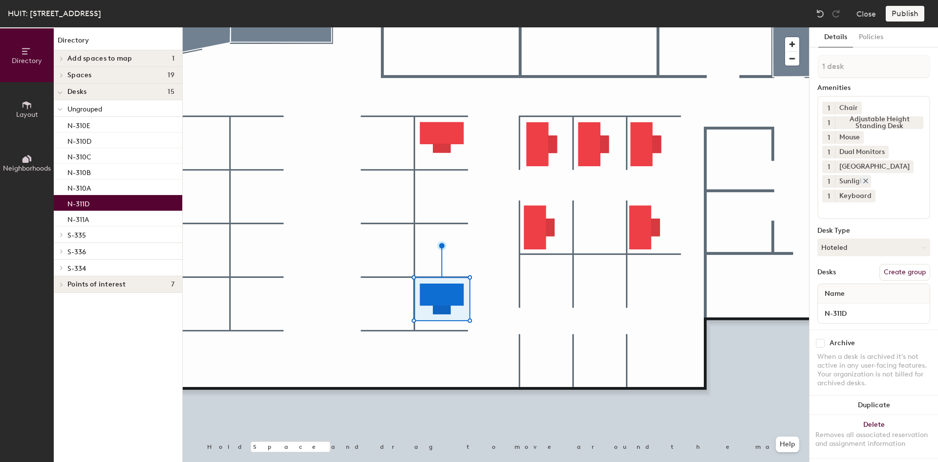
click at [866, 179] on icon at bounding box center [866, 180] width 7 height 7
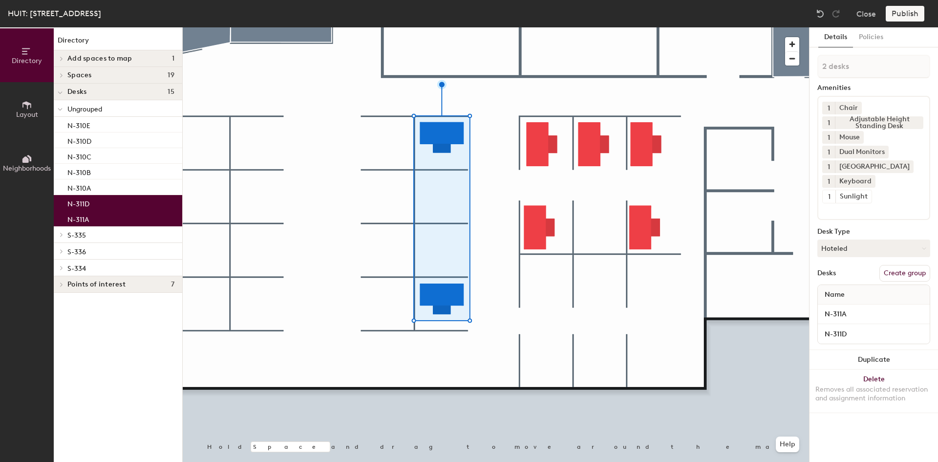
click at [900, 275] on button "Create group" at bounding box center [905, 273] width 51 height 17
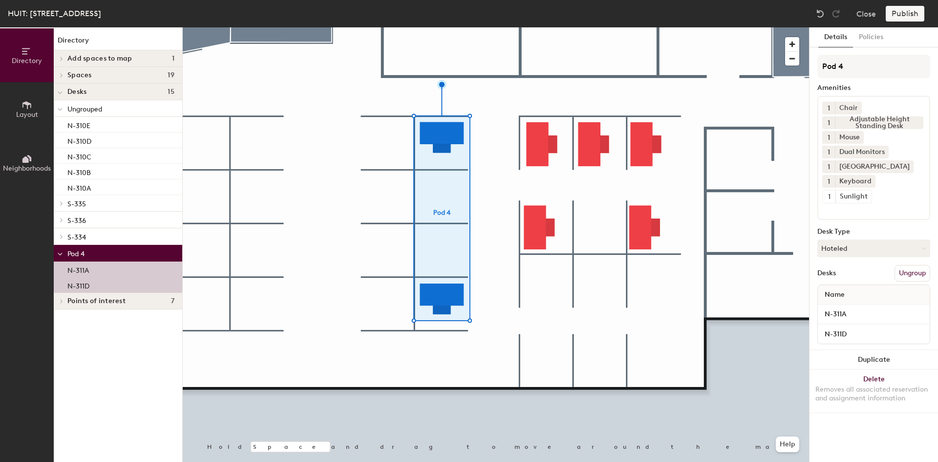
drag, startPoint x: 852, startPoint y: 67, endPoint x: 810, endPoint y: 69, distance: 42.5
click at [810, 69] on div "Details Policies Pod 4 Amenities 1 Chair 1 Adjustable Height Standing Desk 1 Mo…" at bounding box center [874, 244] width 129 height 434
click at [833, 66] on input "N- 311" at bounding box center [874, 66] width 113 height 23
click at [830, 72] on input "N- 311" at bounding box center [874, 66] width 113 height 23
click at [835, 65] on input "N- 311" at bounding box center [874, 66] width 113 height 23
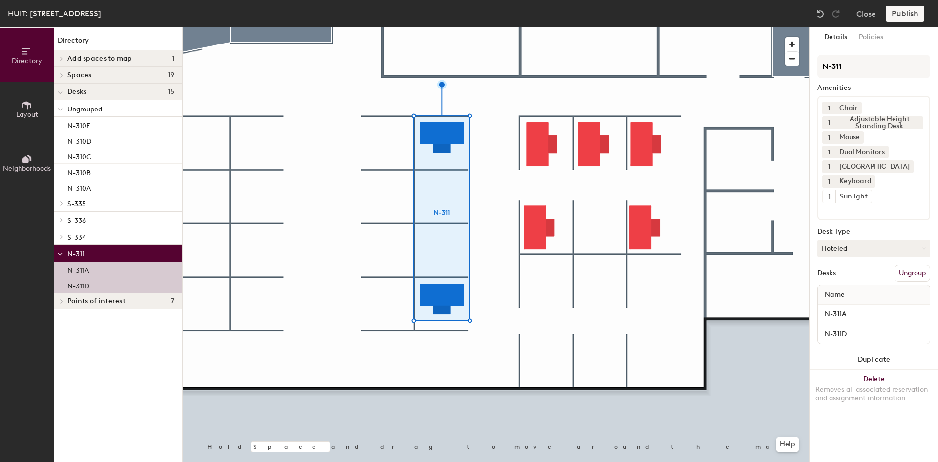
type input "N-311"
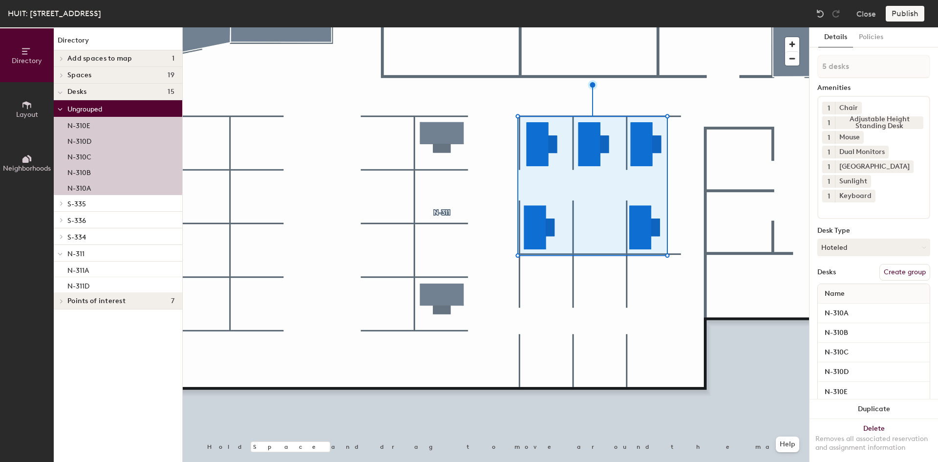
click at [902, 271] on button "Create group" at bounding box center [905, 272] width 51 height 17
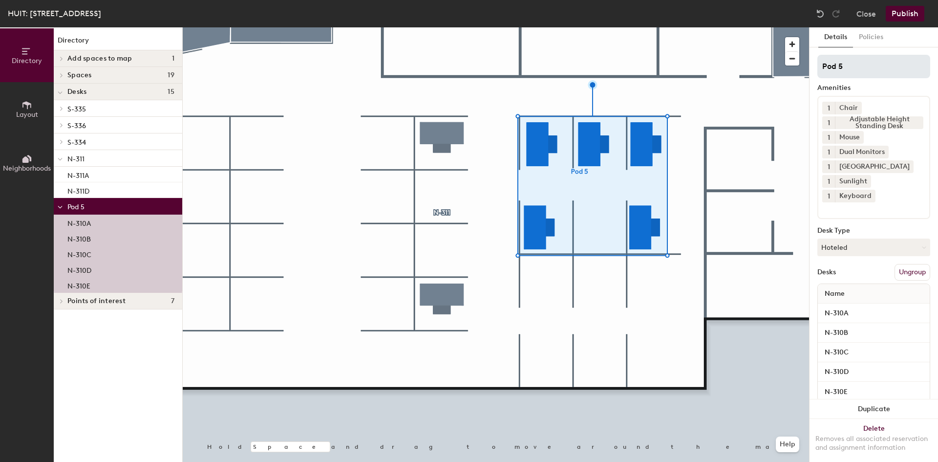
drag, startPoint x: 845, startPoint y: 66, endPoint x: 825, endPoint y: 70, distance: 20.5
click at [825, 70] on input "Pod 5" at bounding box center [874, 66] width 113 height 23
type input "N-310"
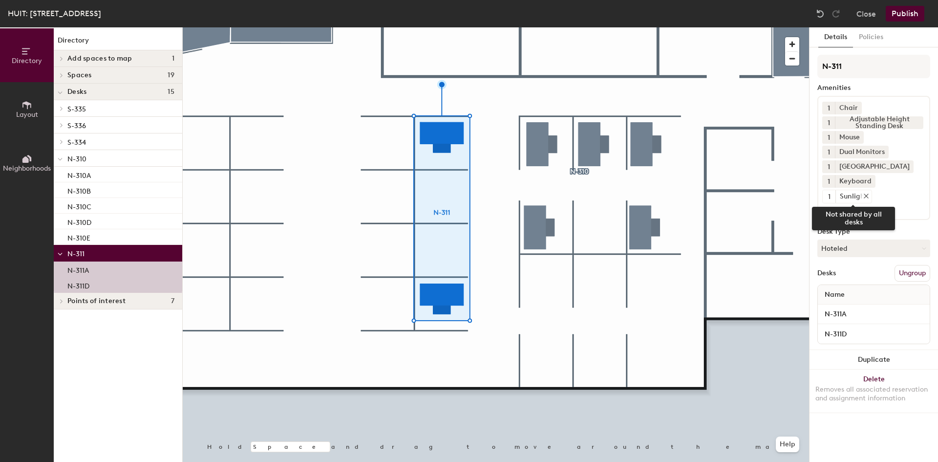
click at [869, 195] on div "Sunlight" at bounding box center [854, 196] width 36 height 13
click at [867, 195] on icon at bounding box center [867, 196] width 4 height 4
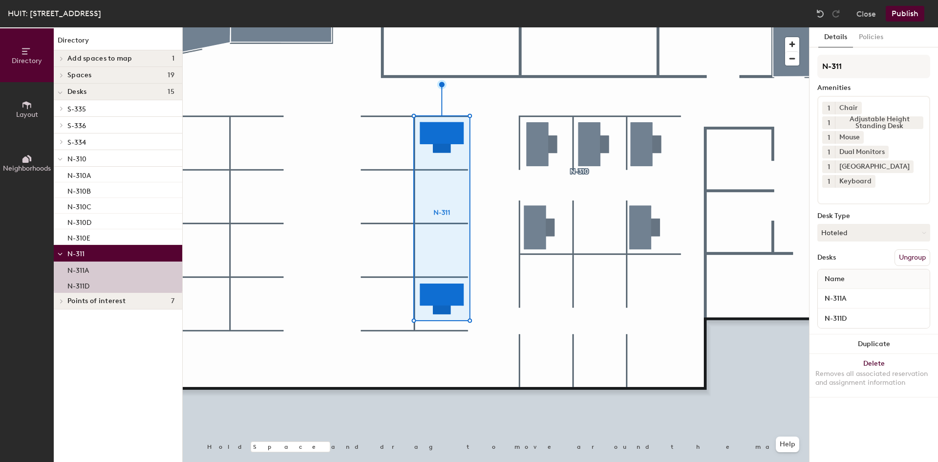
click at [905, 12] on button "Publish" at bounding box center [905, 14] width 39 height 16
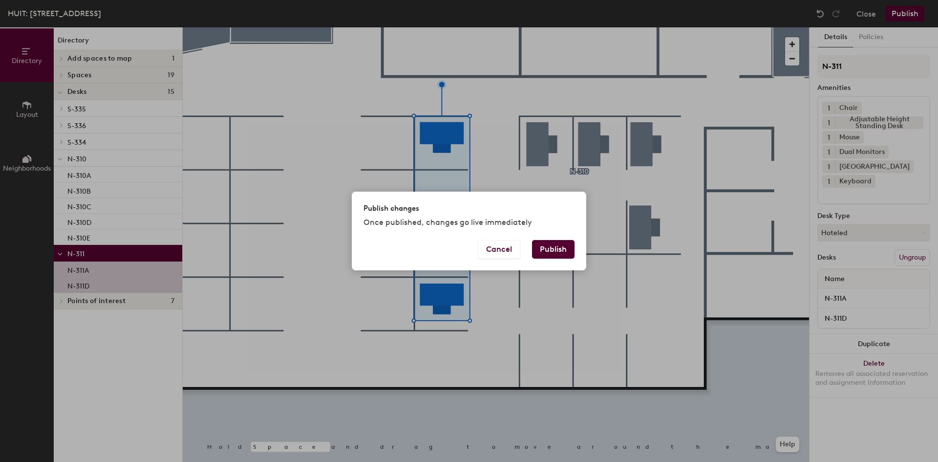
click at [560, 252] on button "Publish" at bounding box center [553, 249] width 43 height 19
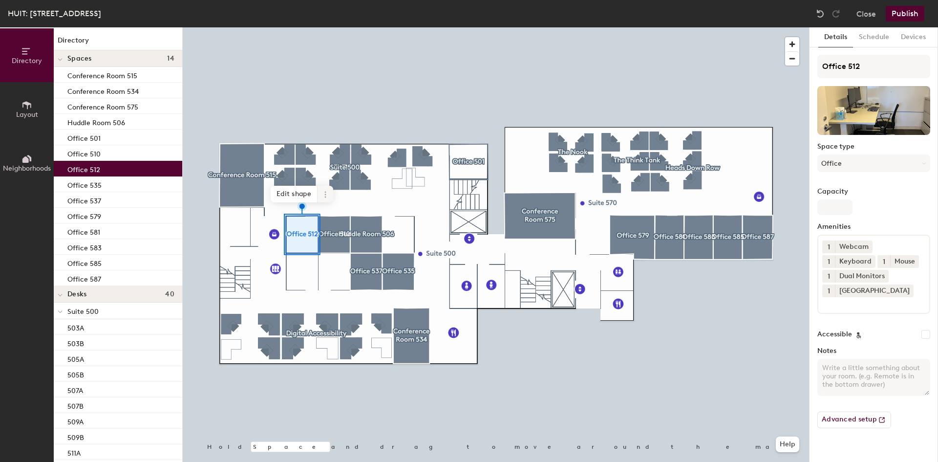
click at [327, 193] on icon at bounding box center [326, 195] width 8 height 8
click at [340, 248] on span "Delete" at bounding box center [360, 250] width 87 height 17
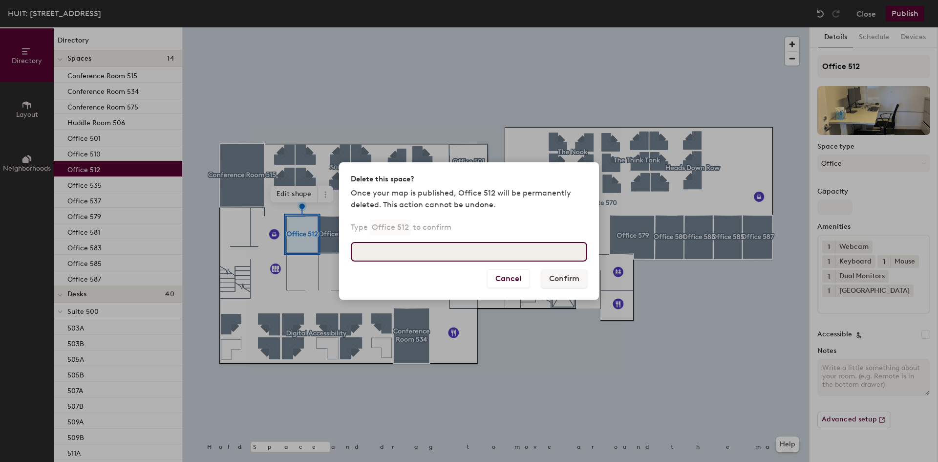
click at [468, 249] on input at bounding box center [469, 252] width 237 height 20
type input "Office 512"
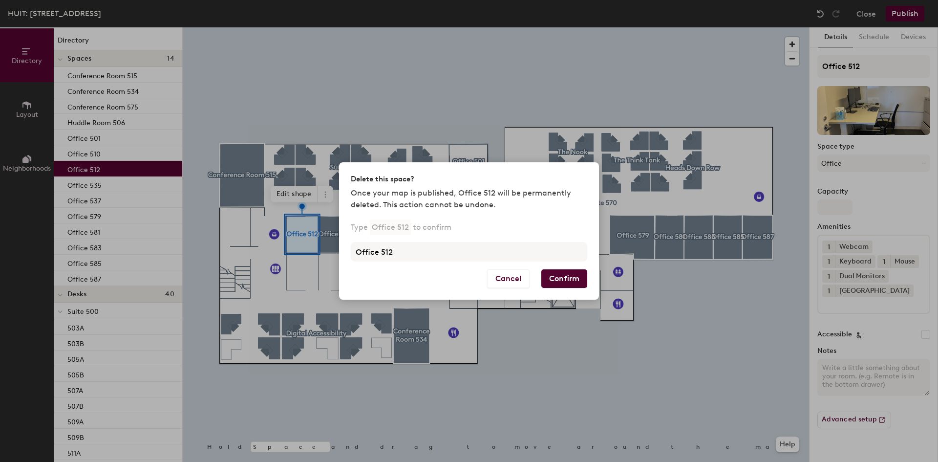
click at [570, 278] on button "Confirm" at bounding box center [565, 278] width 46 height 19
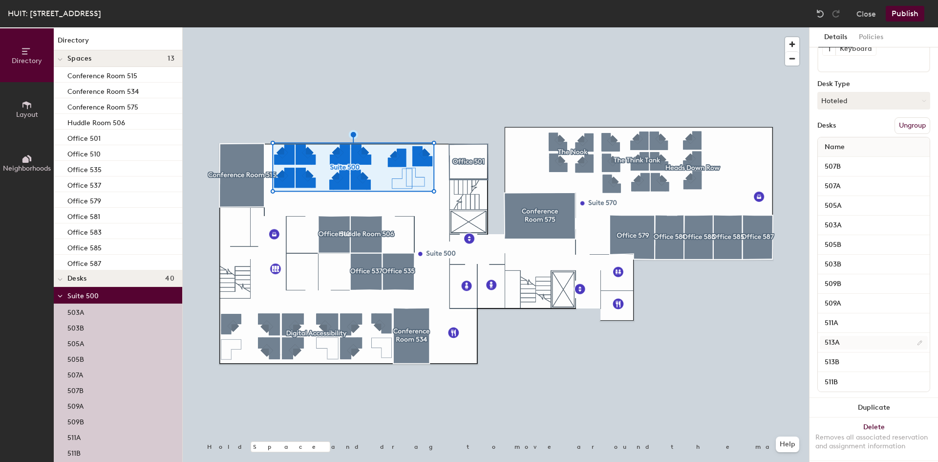
scroll to position [169, 0]
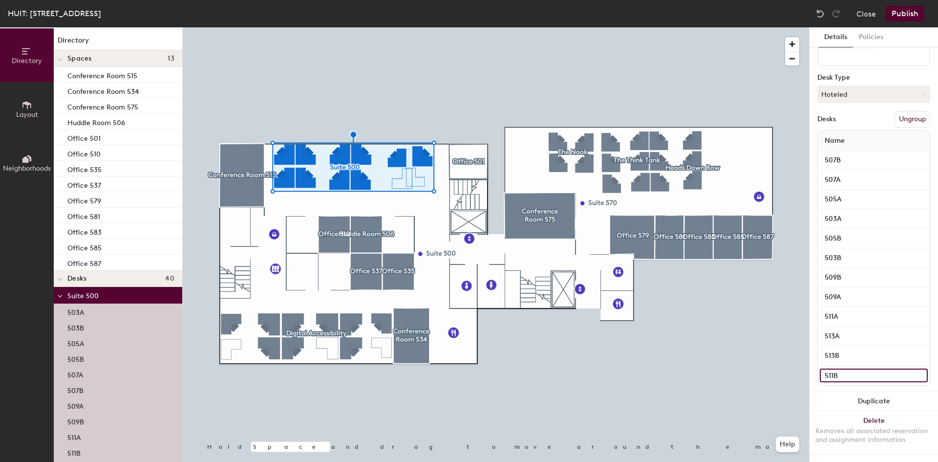
click at [852, 369] on input "511B" at bounding box center [874, 376] width 108 height 14
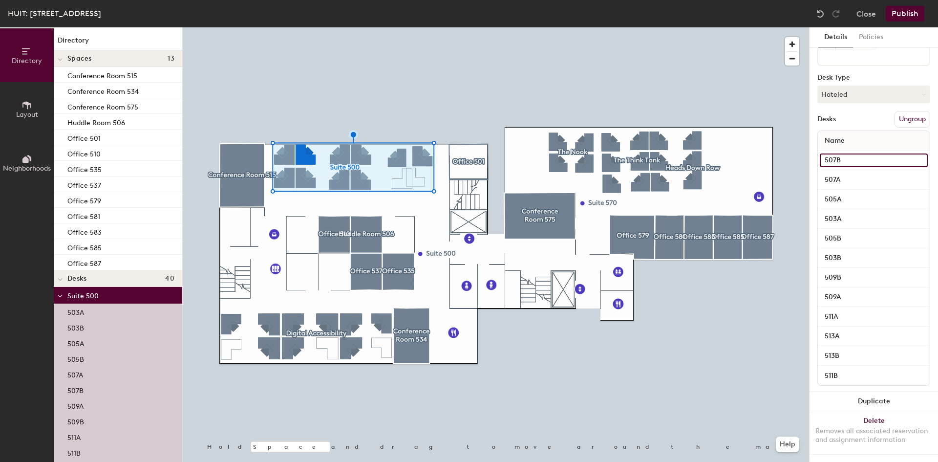
click at [843, 153] on input "507B" at bounding box center [874, 160] width 108 height 14
click at [843, 173] on input "507A" at bounding box center [874, 180] width 108 height 14
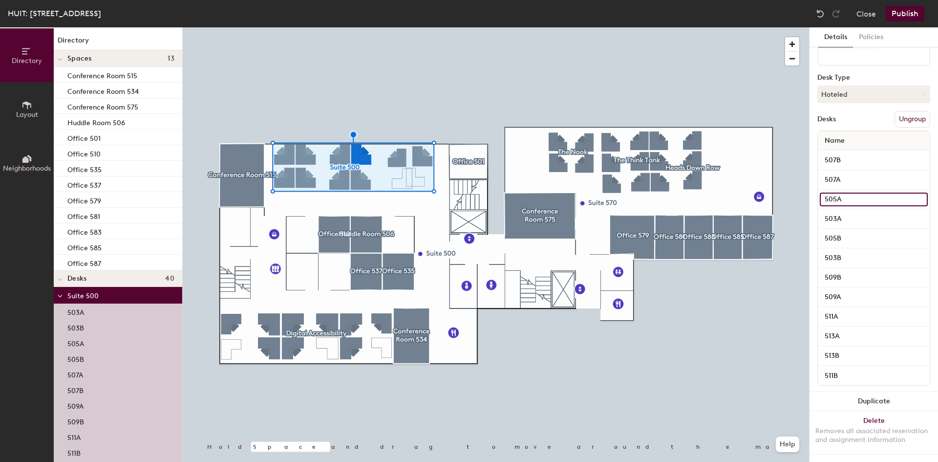
click at [844, 193] on input "505A" at bounding box center [874, 200] width 108 height 14
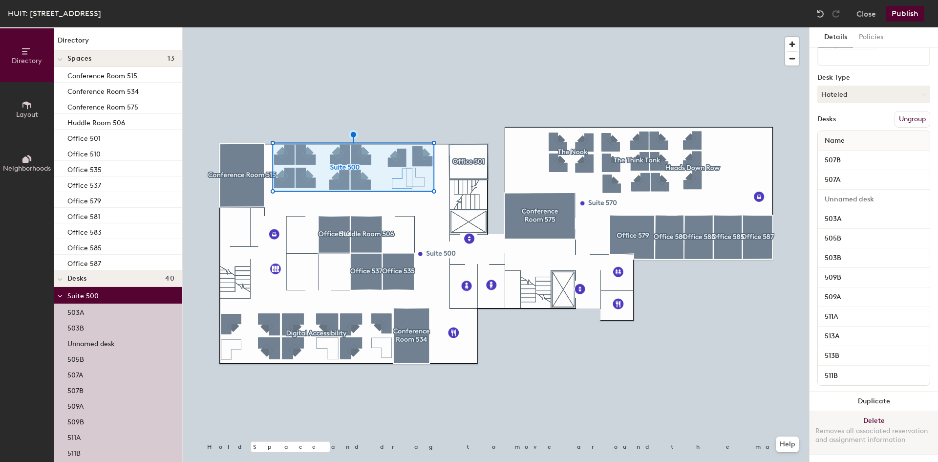
click at [856, 411] on button "Delete Removes all associated reservation and assignment information" at bounding box center [874, 432] width 129 height 43
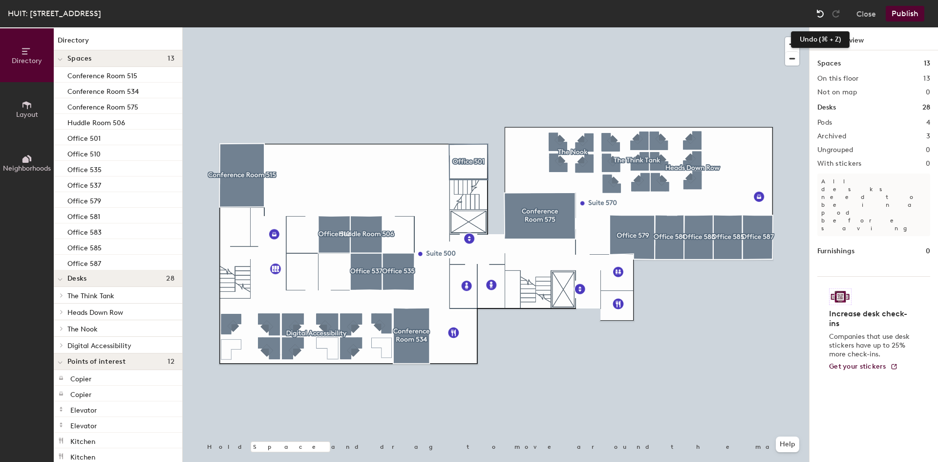
click at [821, 12] on img at bounding box center [821, 14] width 10 height 10
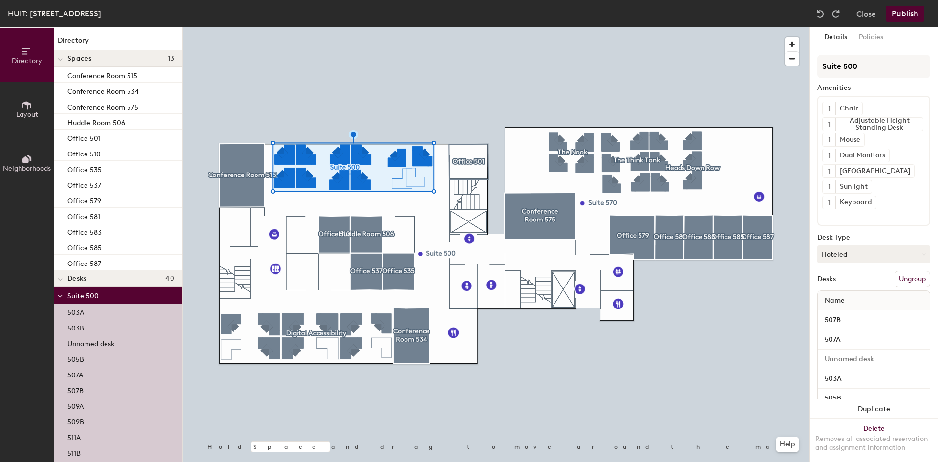
click at [906, 278] on button "Ungroup" at bounding box center [913, 279] width 36 height 17
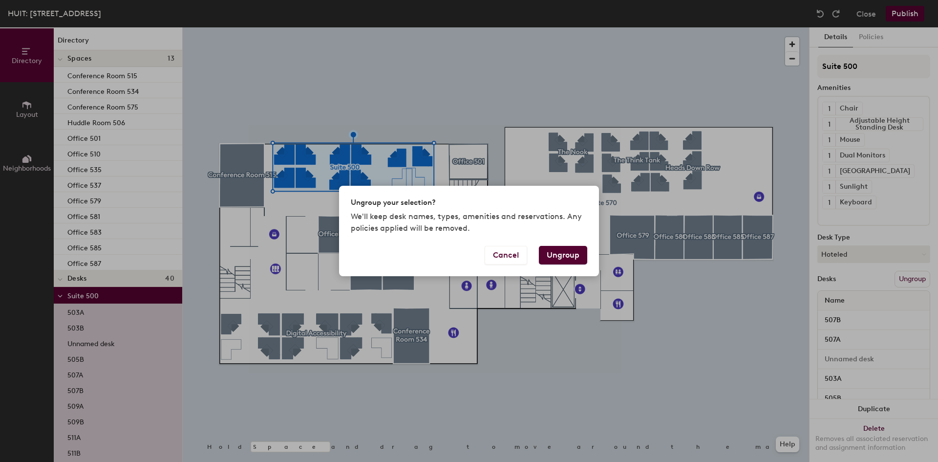
click at [566, 257] on button "Ungroup" at bounding box center [563, 255] width 48 height 19
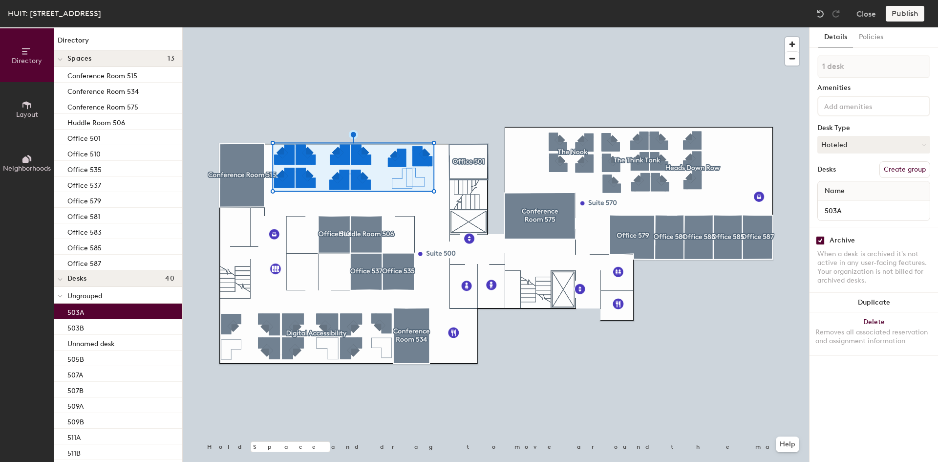
type input "1 desk"
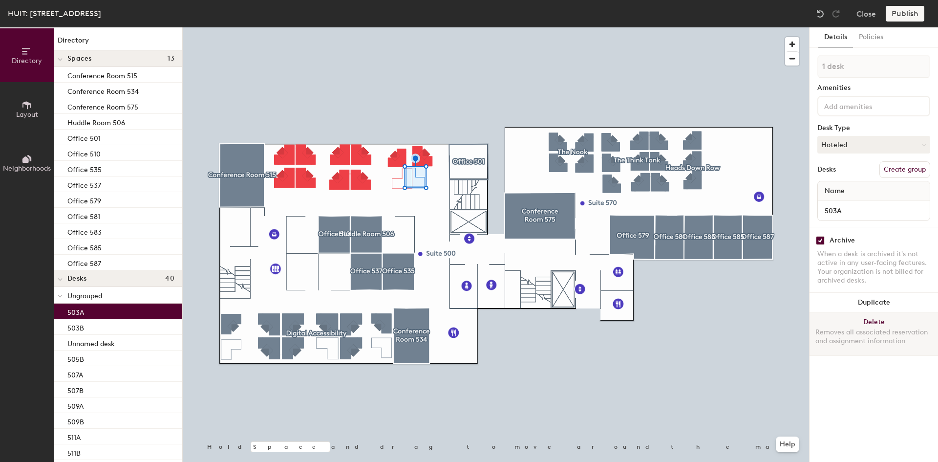
click at [823, 321] on button "Delete Removes all associated reservation and assignment information" at bounding box center [874, 333] width 129 height 43
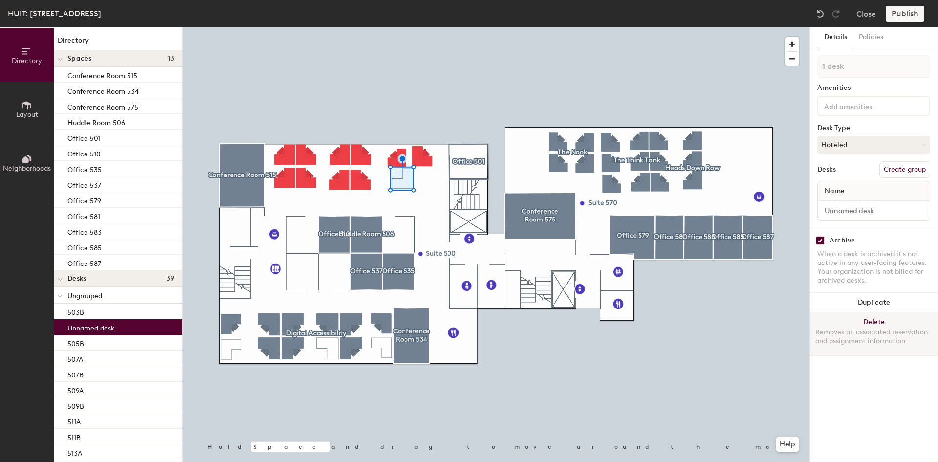
click at [846, 332] on div "Removes all associated reservation and assignment information" at bounding box center [874, 337] width 117 height 18
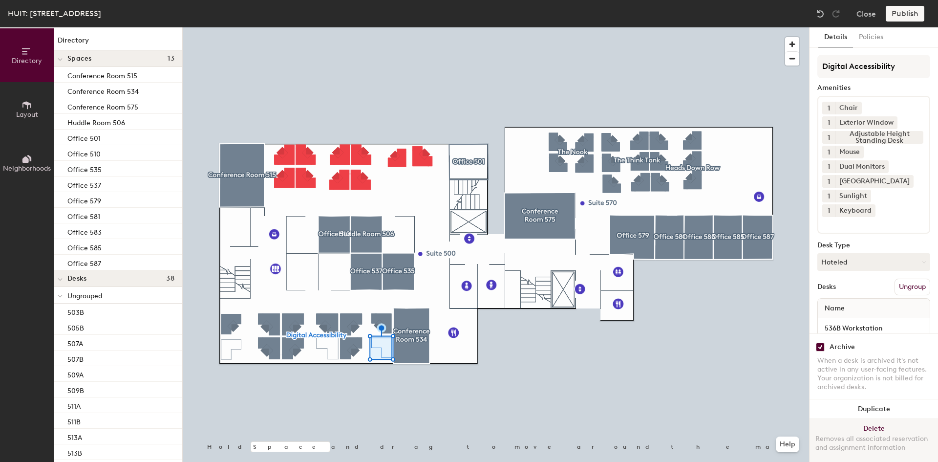
click at [880, 434] on div "Removes all associated reservation and assignment information" at bounding box center [874, 443] width 117 height 18
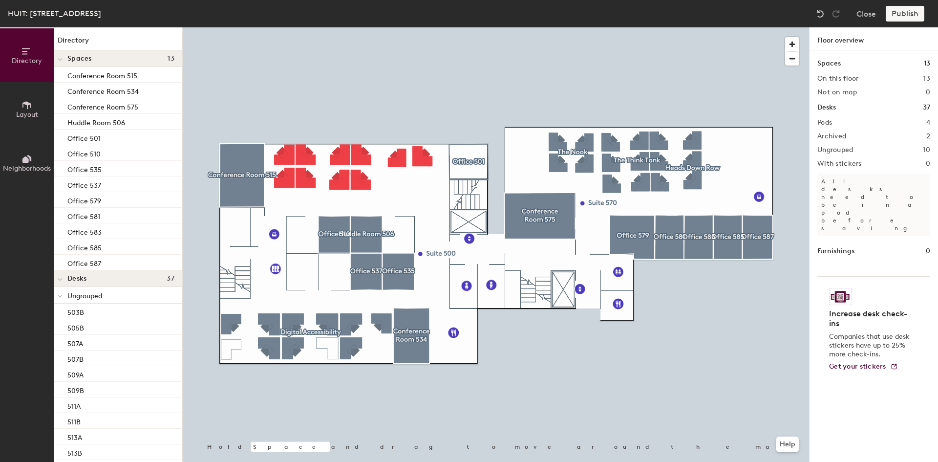
click at [327, 27] on div at bounding box center [496, 27] width 627 height 0
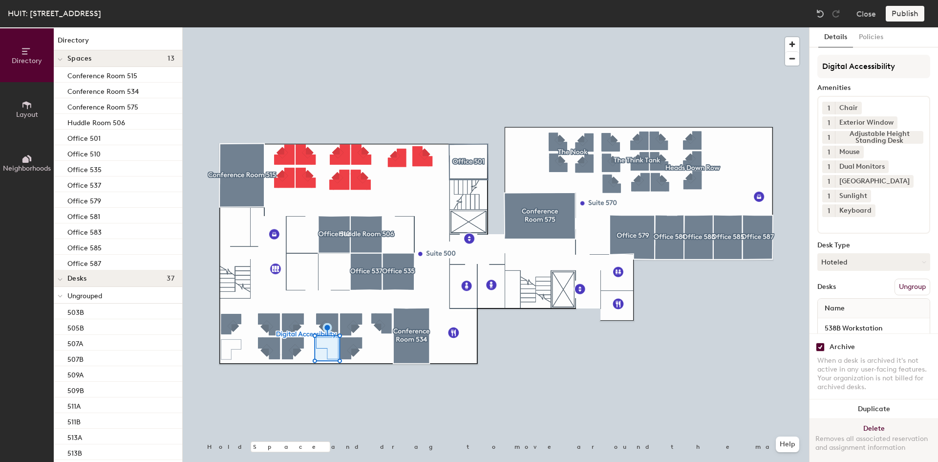
click at [881, 423] on button "Delete Removes all associated reservation and assignment information" at bounding box center [874, 440] width 129 height 43
click at [862, 434] on div "Removes all associated reservation and assignment information" at bounding box center [874, 443] width 117 height 18
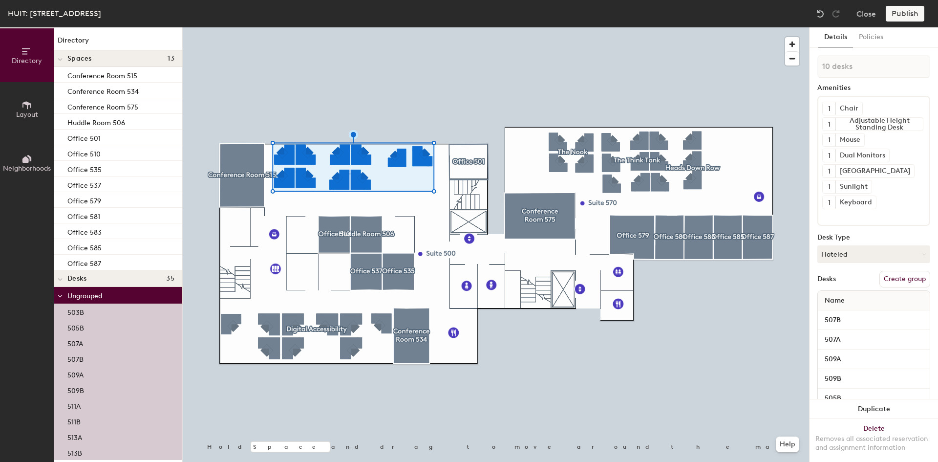
click at [896, 278] on button "Create group" at bounding box center [905, 279] width 51 height 17
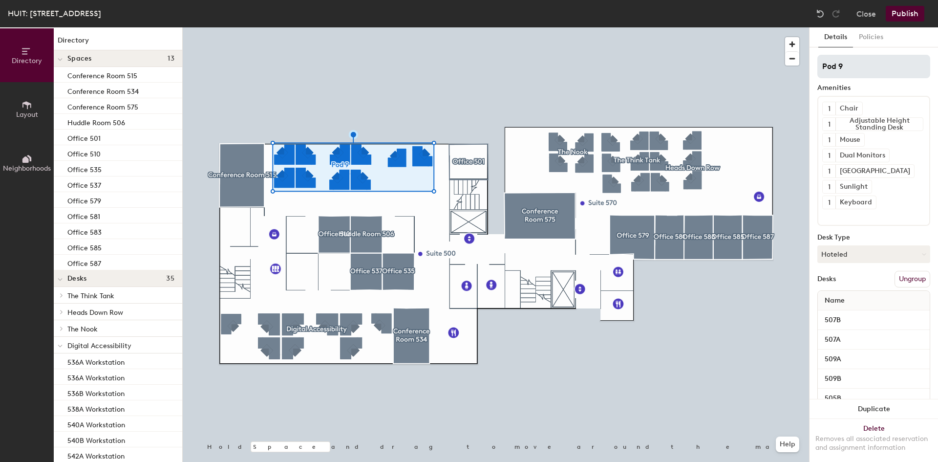
drag, startPoint x: 849, startPoint y: 70, endPoint x: 820, endPoint y: 70, distance: 29.8
click at [820, 70] on input "Pod 9" at bounding box center [874, 66] width 113 height 23
type input "Suite 500"
click at [894, 14] on button "Publish" at bounding box center [905, 14] width 39 height 16
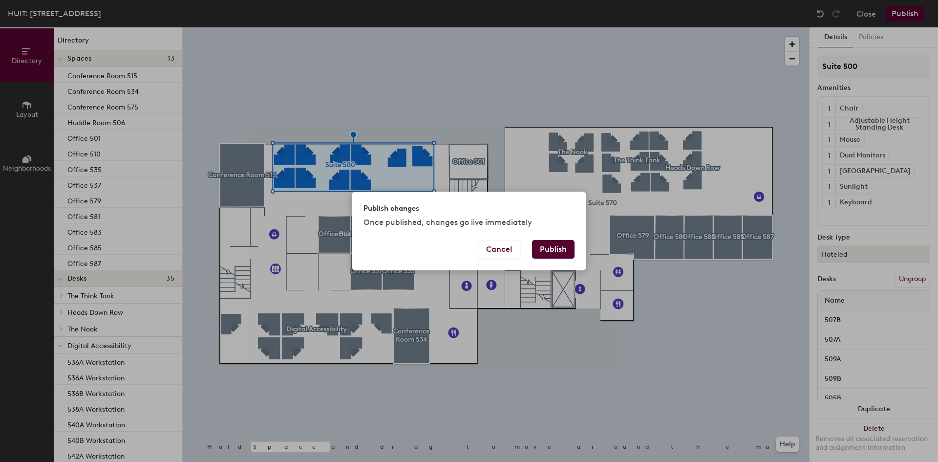
click at [560, 244] on button "Publish" at bounding box center [553, 249] width 43 height 19
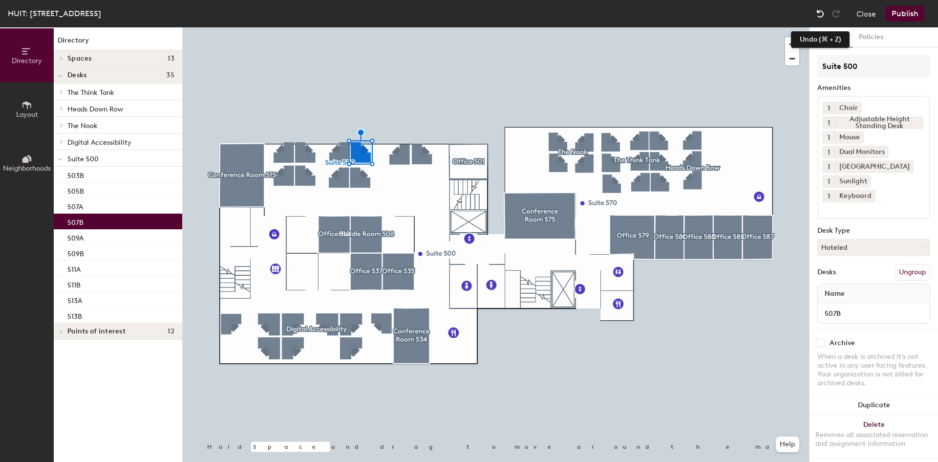
click at [824, 14] on img at bounding box center [821, 14] width 10 height 10
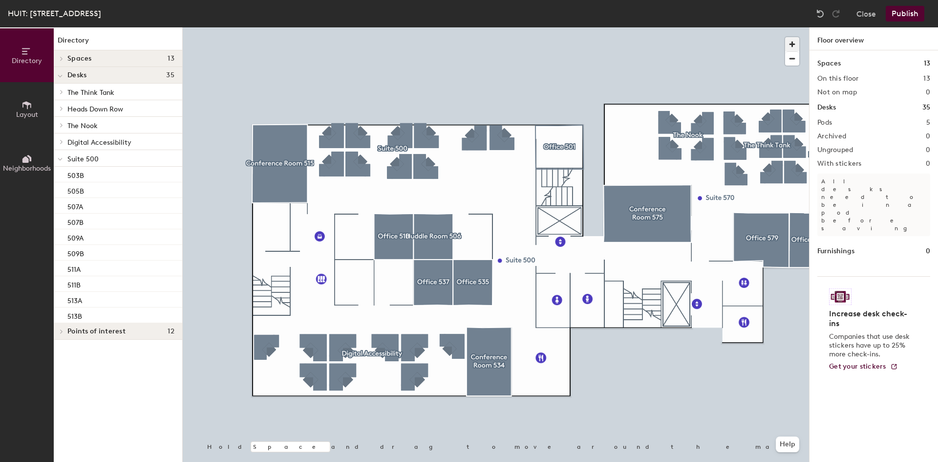
click at [793, 38] on span "button" at bounding box center [792, 44] width 14 height 14
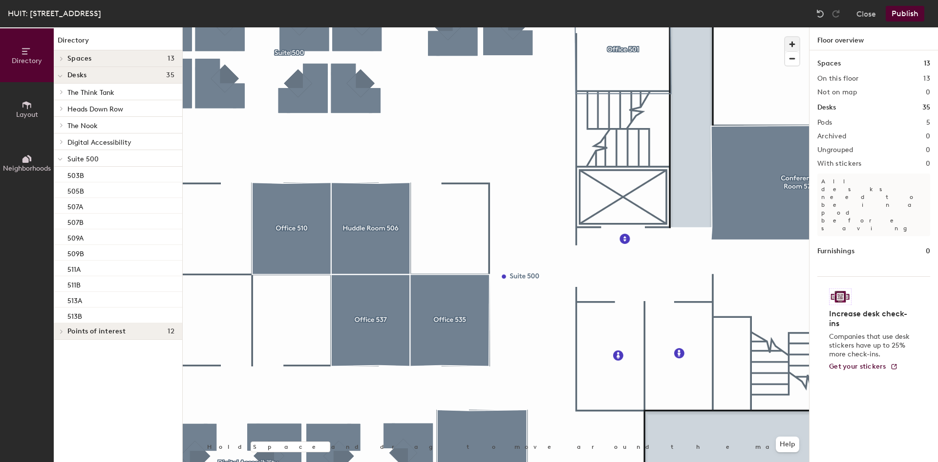
click at [785, 37] on button "button" at bounding box center [792, 44] width 14 height 14
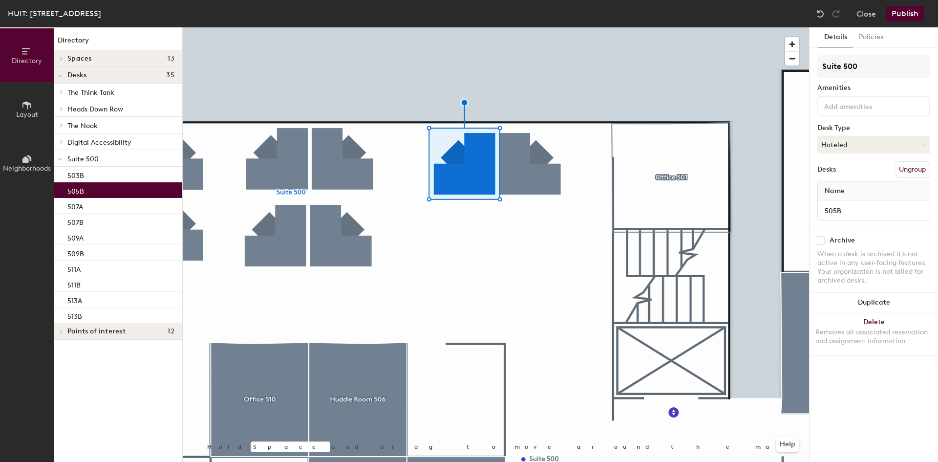
click at [906, 14] on button "Publish" at bounding box center [905, 14] width 39 height 16
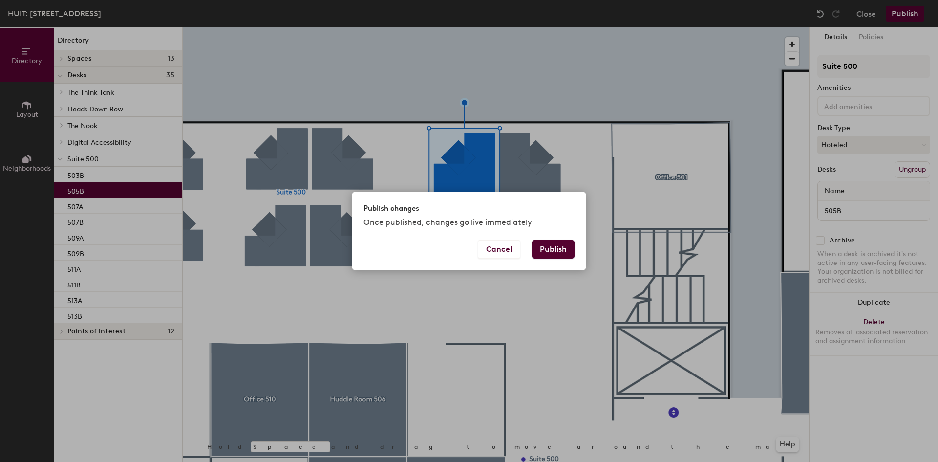
click at [552, 241] on button "Publish" at bounding box center [553, 249] width 43 height 19
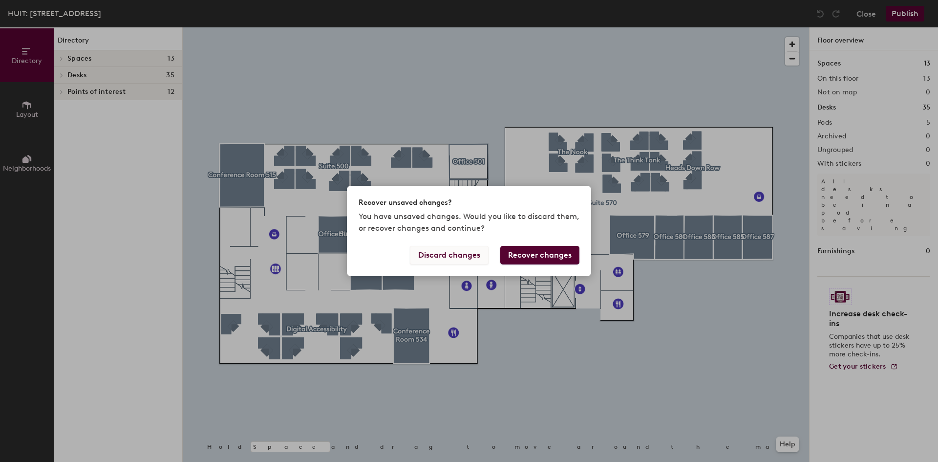
click at [464, 257] on button "Discard changes" at bounding box center [449, 255] width 79 height 19
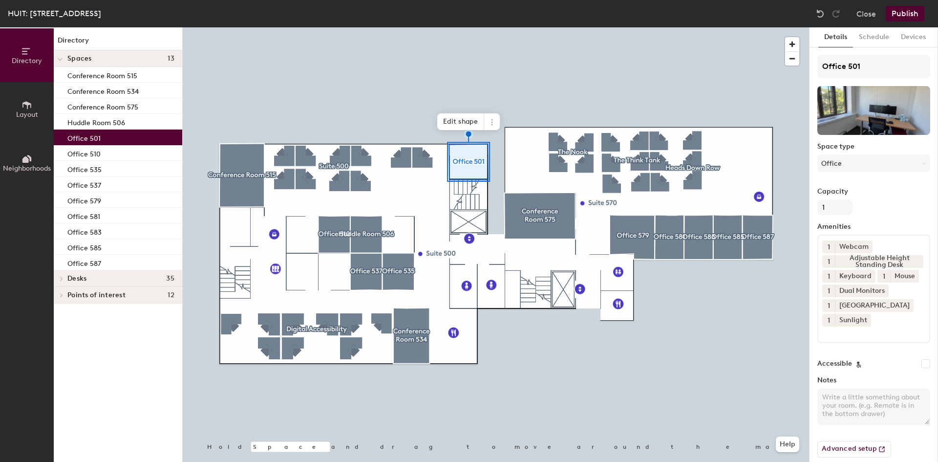
scroll to position [26, 0]
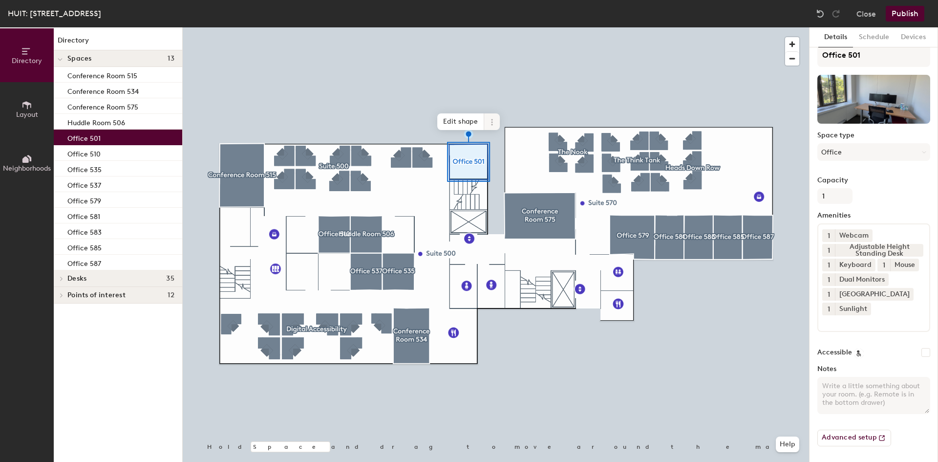
click at [492, 122] on icon at bounding box center [491, 121] width 1 height 1
click at [502, 175] on span "Delete" at bounding box center [527, 178] width 87 height 17
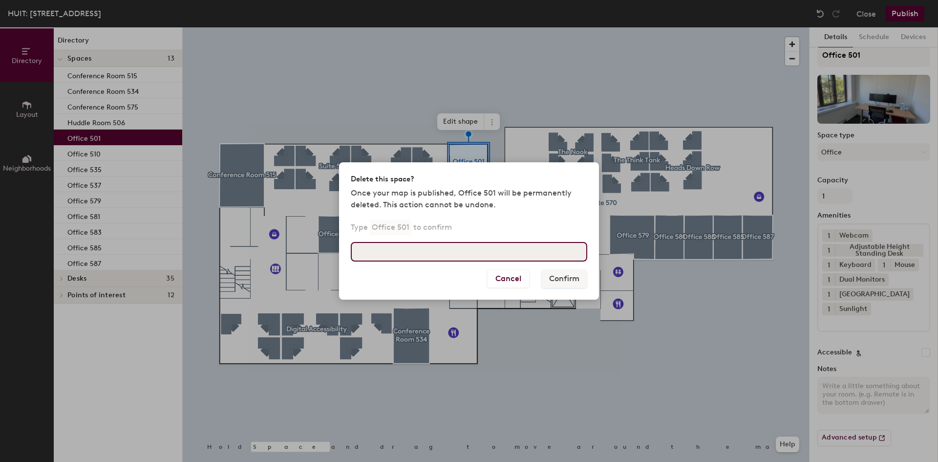
drag, startPoint x: 470, startPoint y: 260, endPoint x: 467, endPoint y: 272, distance: 13.2
click at [468, 260] on input at bounding box center [469, 252] width 237 height 20
type input "Office 501"
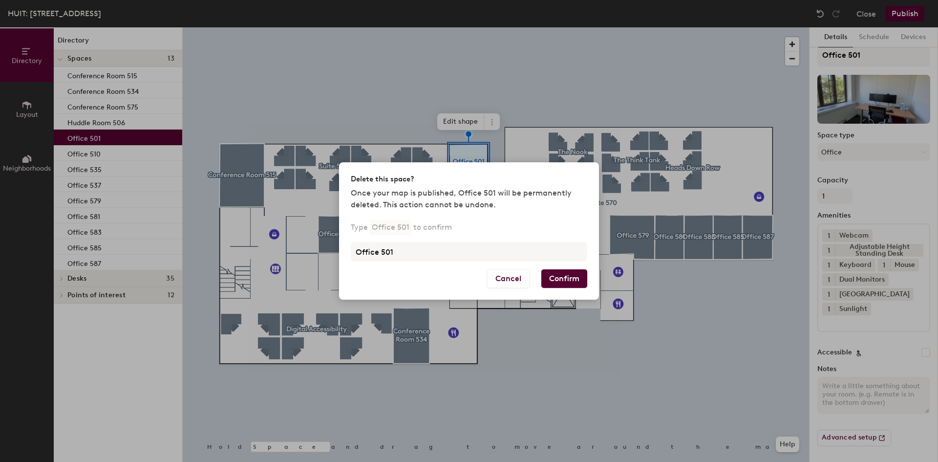
click at [571, 282] on button "Confirm" at bounding box center [565, 278] width 46 height 19
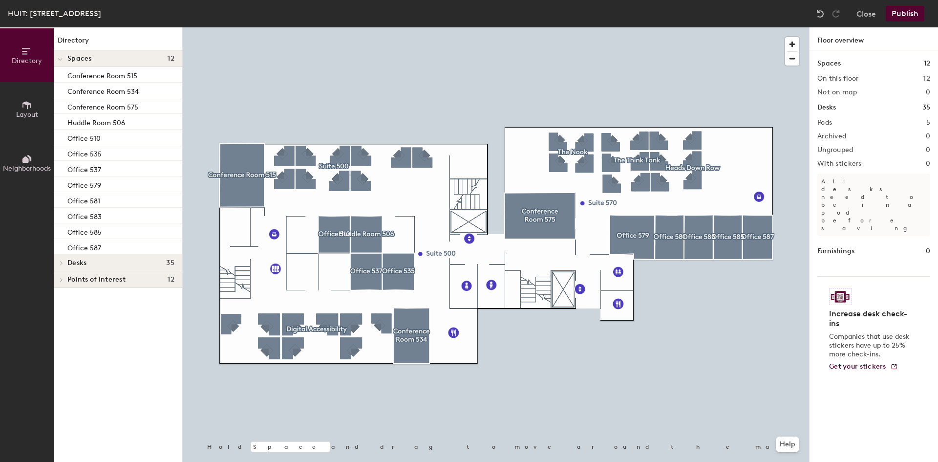
click at [899, 13] on button "Publish" at bounding box center [905, 14] width 39 height 16
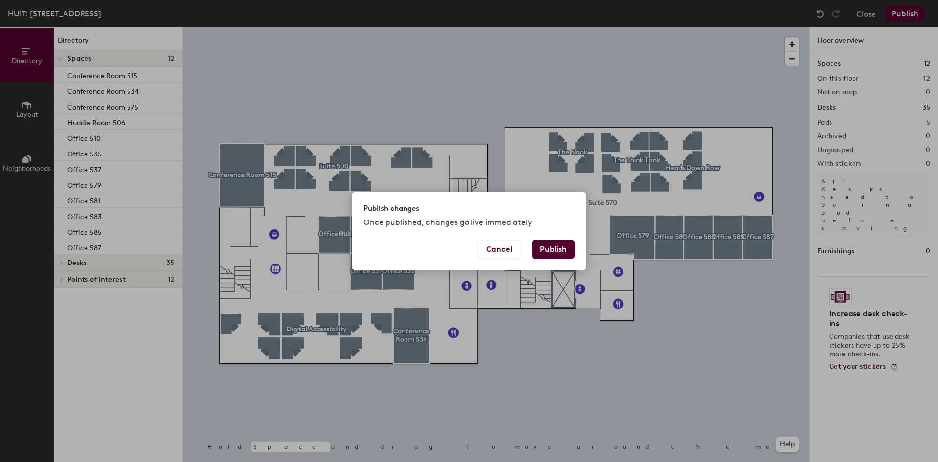
click at [561, 250] on button "Publish" at bounding box center [553, 249] width 43 height 19
